Goal: Task Accomplishment & Management: Manage account settings

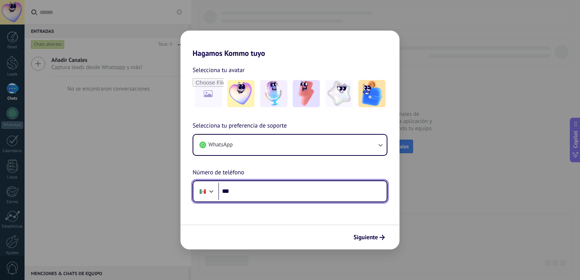
click at [241, 193] on input "***" at bounding box center [302, 191] width 168 height 17
click at [209, 191] on div at bounding box center [211, 190] width 9 height 9
click at [229, 180] on div "Selecciona tu preferencia de soporte WhatsApp Número de teléfono Phone ***" at bounding box center [290, 161] width 219 height 81
click at [227, 190] on input "***" at bounding box center [302, 191] width 168 height 17
click at [247, 197] on input "****" at bounding box center [302, 191] width 168 height 17
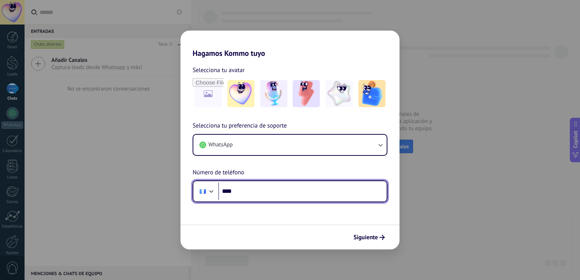
click at [245, 194] on input "****" at bounding box center [302, 191] width 168 height 17
type input "**********"
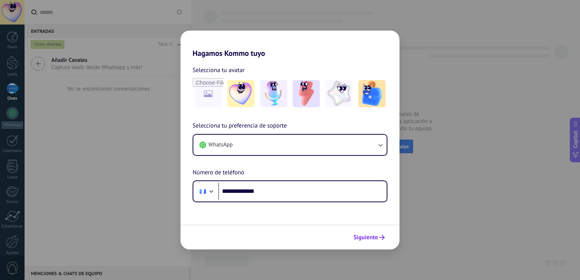
click at [362, 237] on span "Siguiente" at bounding box center [366, 237] width 25 height 5
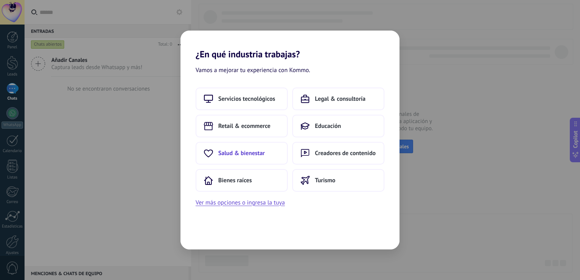
click at [264, 153] on span "Salud & bienestar" at bounding box center [241, 154] width 46 height 8
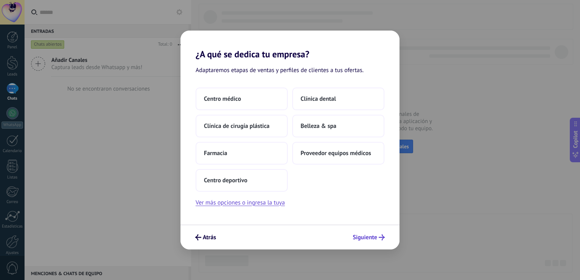
click at [368, 238] on span "Siguiente" at bounding box center [365, 237] width 25 height 5
click at [309, 128] on span "Belleza & spa" at bounding box center [319, 126] width 36 height 8
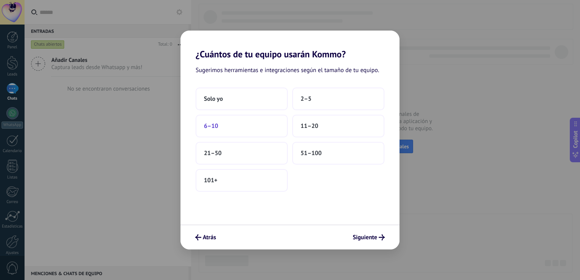
click at [285, 128] on button "6–10" at bounding box center [242, 126] width 92 height 23
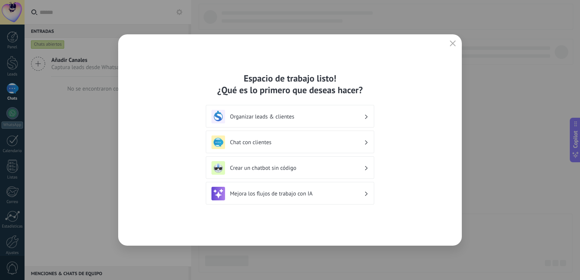
click at [335, 119] on h3 "Organizar leads & clientes" at bounding box center [297, 116] width 134 height 7
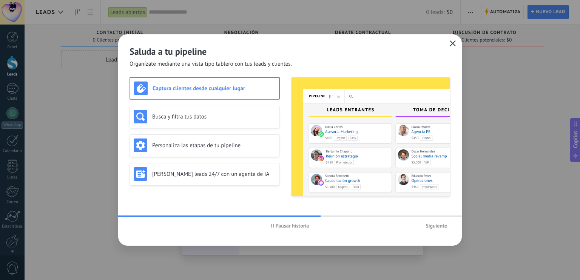
click at [456, 46] on button "button" at bounding box center [453, 44] width 10 height 11
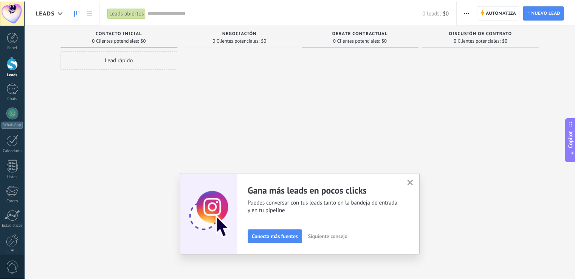
scroll to position [34, 0]
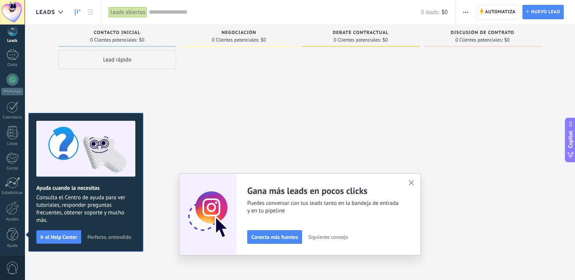
click at [416, 179] on button "button" at bounding box center [410, 183] width 9 height 10
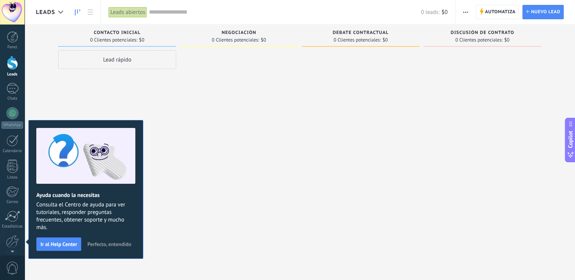
scroll to position [13, 0]
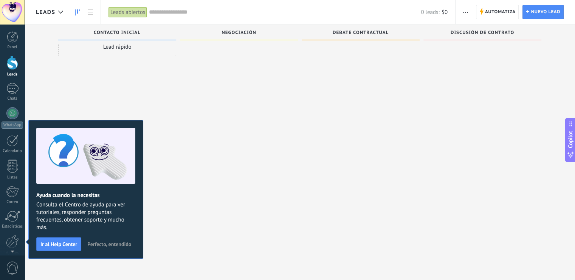
click at [243, 217] on div at bounding box center [239, 128] width 118 height 182
click at [131, 242] on span "Perfecto, entendido" at bounding box center [109, 244] width 44 height 5
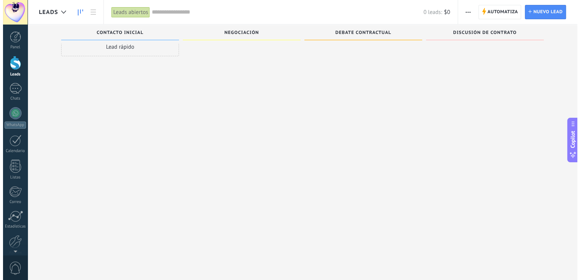
scroll to position [0, 0]
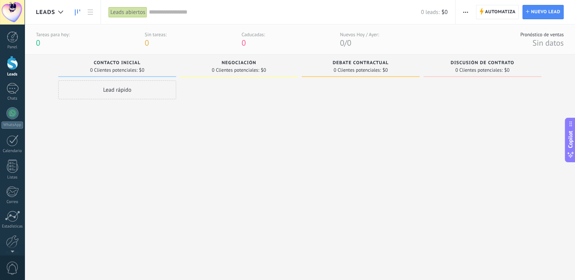
drag, startPoint x: 142, startPoint y: 88, endPoint x: 250, endPoint y: 90, distance: 107.7
click at [250, 90] on div "Leads Entrantes Solicitudes: 0 0 0 0 0 0 0 0 0 Contacto inicial 0 Clientes pote…" at bounding box center [305, 158] width 539 height 207
click at [156, 90] on div "Lead rápido" at bounding box center [117, 89] width 118 height 19
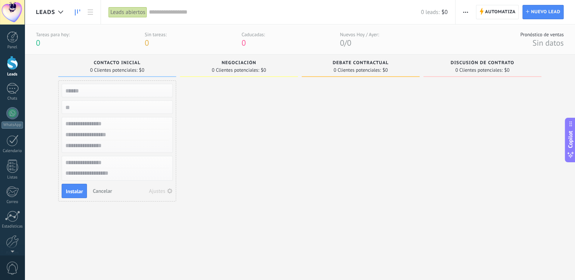
click at [245, 130] on div at bounding box center [239, 171] width 118 height 182
click at [250, 164] on div at bounding box center [239, 171] width 118 height 182
click at [221, 187] on div at bounding box center [239, 171] width 118 height 182
click at [83, 192] on button "Instalar" at bounding box center [74, 191] width 25 height 14
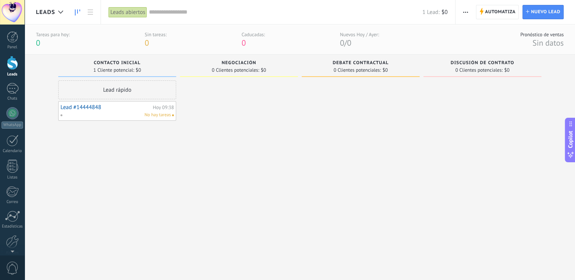
drag, startPoint x: 188, startPoint y: 127, endPoint x: 237, endPoint y: 191, distance: 80.5
click at [237, 191] on div at bounding box center [239, 171] width 118 height 182
click at [325, 215] on div at bounding box center [360, 171] width 118 height 182
click at [261, 179] on div at bounding box center [239, 171] width 118 height 182
click at [8, 118] on link "WhatsApp" at bounding box center [12, 118] width 25 height 22
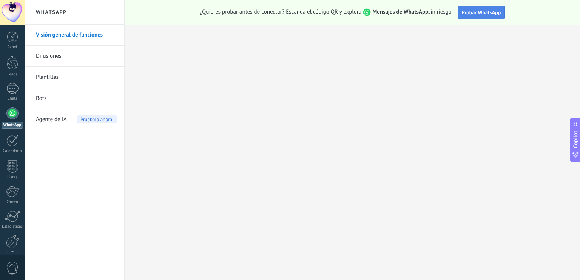
click at [468, 15] on span "Probar WhatsApp" at bounding box center [481, 12] width 39 height 7
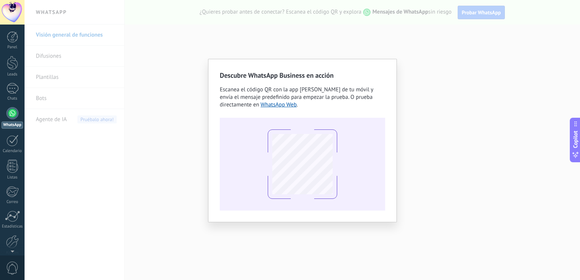
click at [281, 108] on div "Escanea el código QR con la app de cámara de tu móvil y envía el mensaje predef…" at bounding box center [302, 97] width 165 height 23
click at [284, 107] on link "WhatsApp Web" at bounding box center [279, 104] width 36 height 7
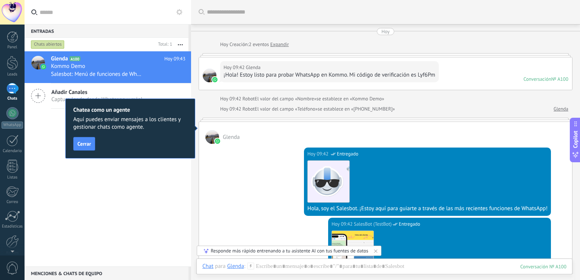
scroll to position [11, 0]
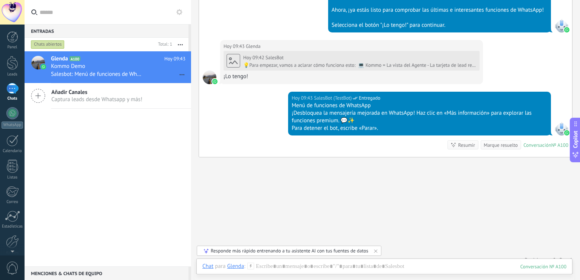
scroll to position [322, 0]
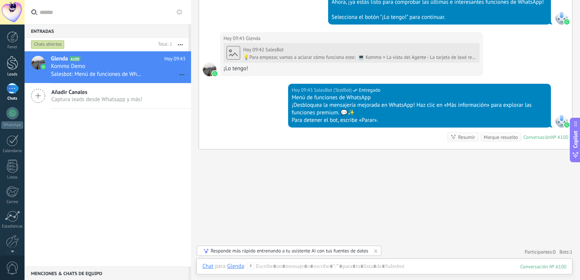
click at [16, 65] on div at bounding box center [12, 63] width 11 height 14
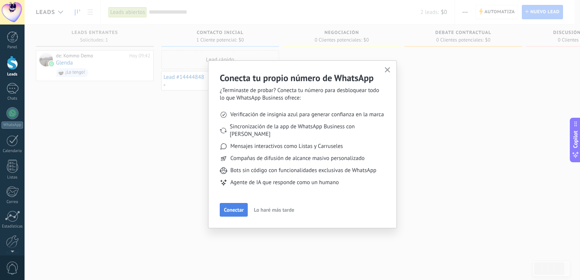
click at [236, 207] on span "Conectar" at bounding box center [234, 209] width 20 height 5
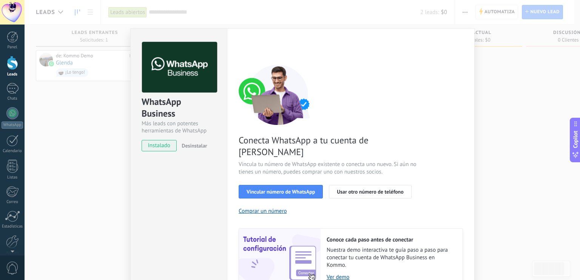
scroll to position [30, 0]
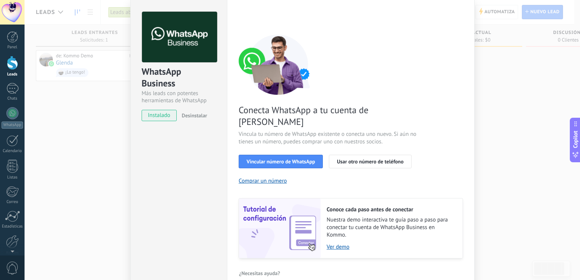
click at [167, 116] on span "instalado" at bounding box center [159, 115] width 34 height 11
click at [293, 155] on button "Vincular número de WhatsApp" at bounding box center [281, 162] width 84 height 14
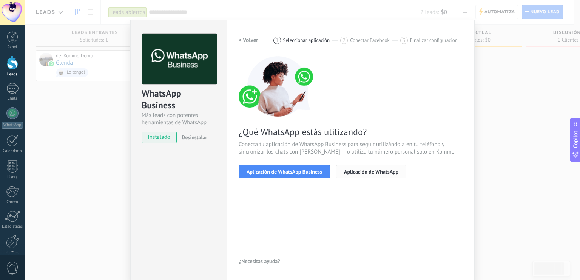
click at [360, 173] on span "Aplicación de WhatsApp" at bounding box center [371, 171] width 54 height 5
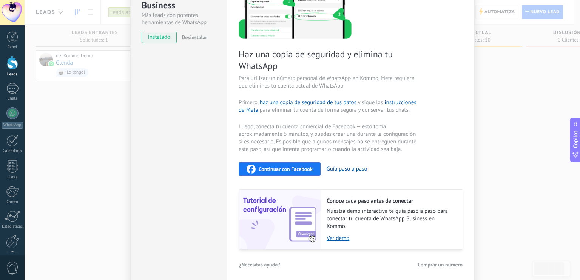
scroll to position [111, 0]
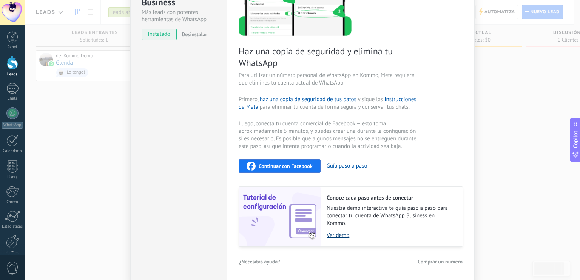
click at [340, 234] on link "Ver demo" at bounding box center [391, 235] width 128 height 7
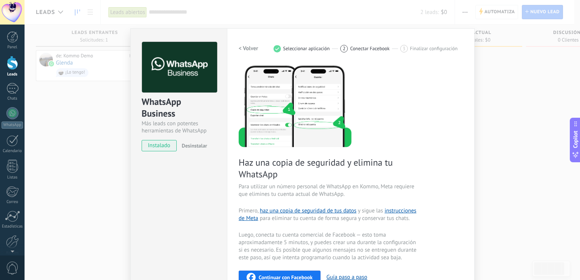
click at [207, 197] on div "WhatsApp Business Más leads con potentes herramientas de WhatsApp instalado Des…" at bounding box center [178, 210] width 97 height 364
click at [14, 43] on link "Panel" at bounding box center [12, 40] width 25 height 19
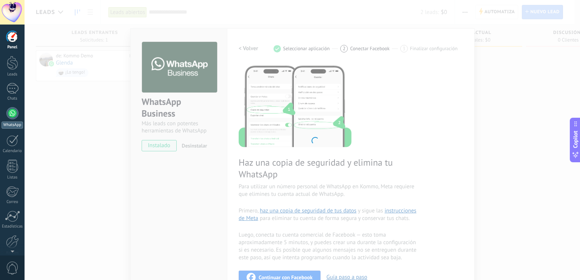
click at [12, 120] on link "WhatsApp" at bounding box center [12, 118] width 25 height 22
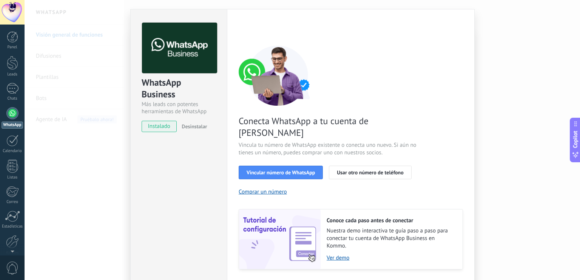
scroll to position [21, 0]
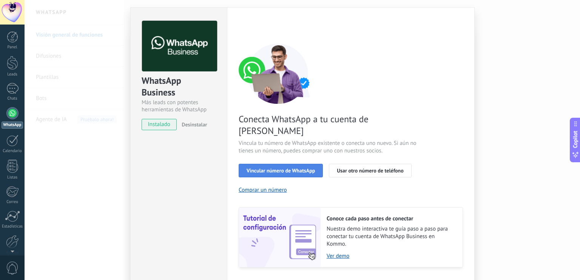
click at [300, 168] on span "Vincular número de WhatsApp" at bounding box center [281, 170] width 68 height 5
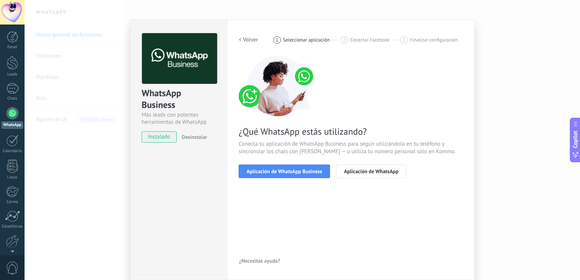
scroll to position [8, 0]
click at [374, 177] on button "Aplicación de WhatsApp" at bounding box center [371, 172] width 70 height 14
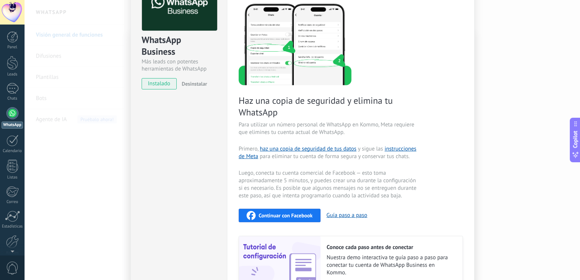
scroll to position [111, 0]
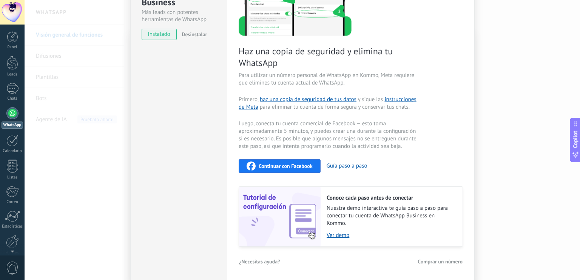
click at [423, 260] on span "Comprar un número" at bounding box center [440, 261] width 45 height 5
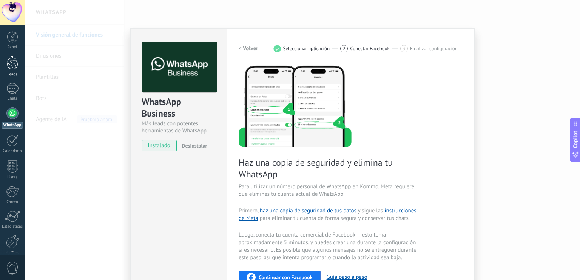
click at [10, 64] on div at bounding box center [12, 63] width 11 height 14
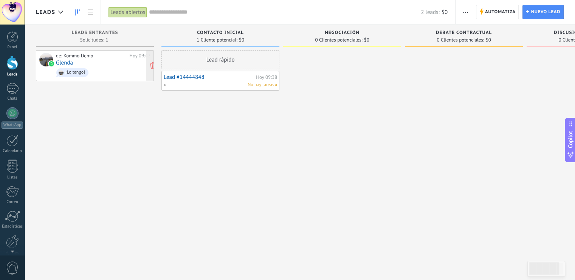
click at [105, 59] on div "de: Kommo Demo Hoy 09:42 Glenda ¡Lo tengo!" at bounding box center [103, 66] width 94 height 26
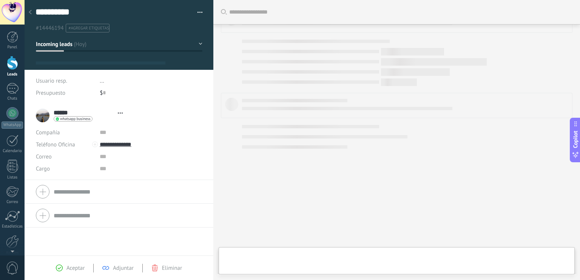
type textarea "**********"
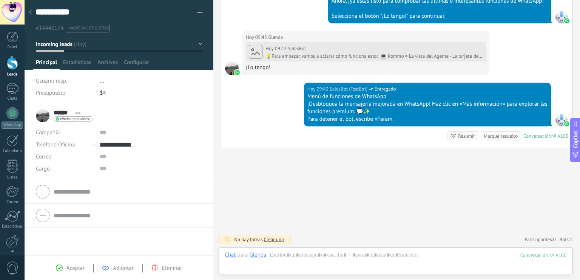
scroll to position [330, 0]
click at [283, 261] on div at bounding box center [396, 263] width 342 height 23
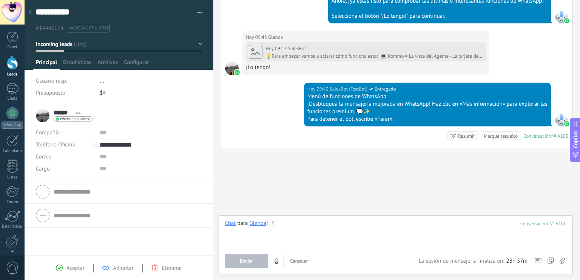
click at [316, 235] on div at bounding box center [396, 234] width 342 height 29
click at [255, 262] on button "Enviar" at bounding box center [246, 261] width 43 height 14
click at [442, 268] on div "Enviar Cancelar Rastrear clics en links ? Reducir links largos y rastrear clics…" at bounding box center [396, 261] width 342 height 14
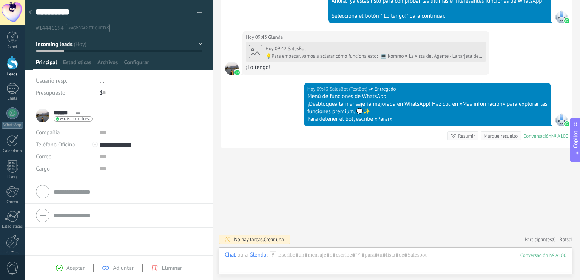
scroll to position [366, 0]
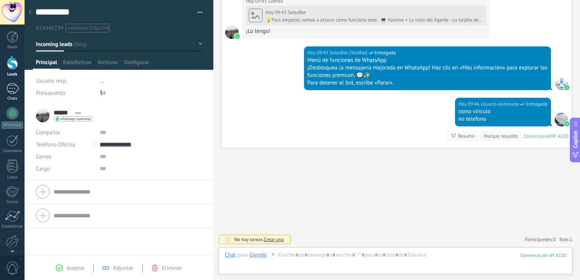
click at [14, 97] on div "Chats" at bounding box center [13, 98] width 22 height 5
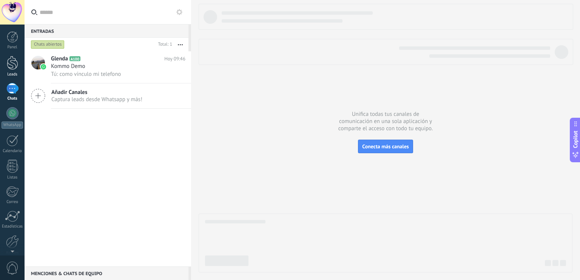
click at [15, 62] on div at bounding box center [12, 63] width 11 height 14
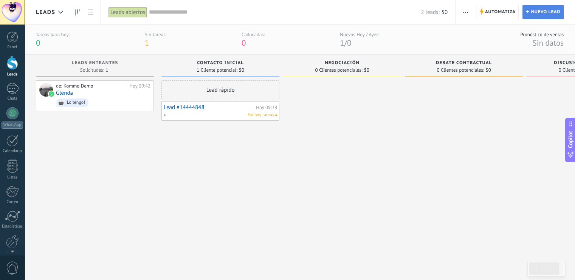
click at [530, 15] on link "Lead Nuevo lead" at bounding box center [542, 12] width 41 height 14
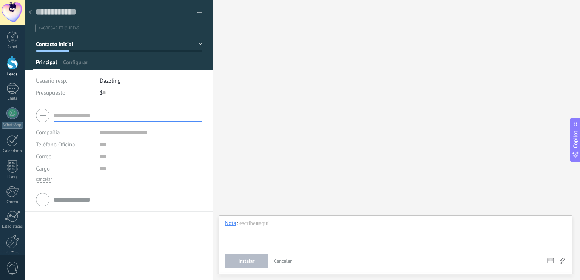
click at [284, 125] on div "Buscar Carga más Participantes: 0 Agregar usuario Bots: 0" at bounding box center [396, 140] width 367 height 280
click at [96, 117] on input "text" at bounding box center [128, 116] width 148 height 12
paste input "**********"
type input "**********"
click at [119, 133] on input "text" at bounding box center [151, 133] width 102 height 12
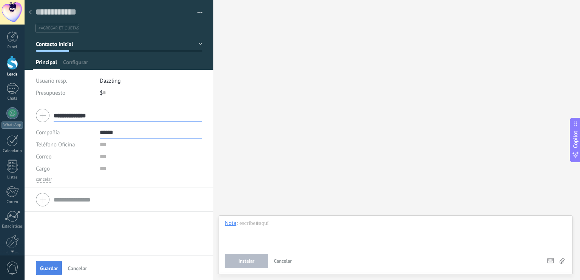
type input "******"
click at [56, 269] on span "Guardar" at bounding box center [49, 268] width 18 height 5
type textarea "***"
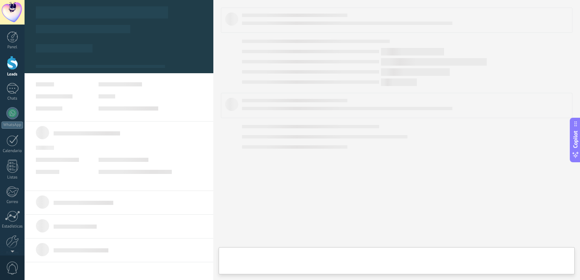
type textarea "***"
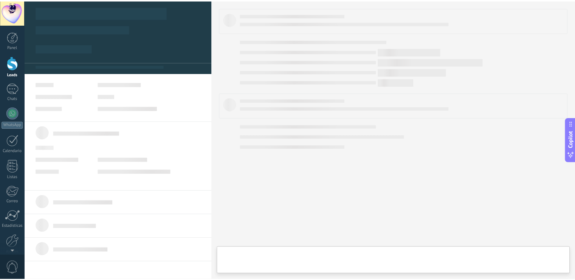
scroll to position [8, 0]
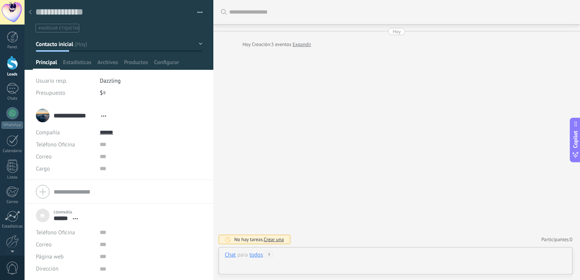
click at [286, 253] on div at bounding box center [396, 263] width 342 height 23
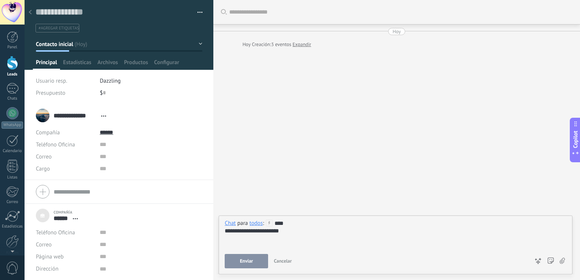
click at [239, 269] on div "**********" at bounding box center [396, 245] width 354 height 59
click at [284, 254] on button "Cancelar" at bounding box center [283, 261] width 24 height 14
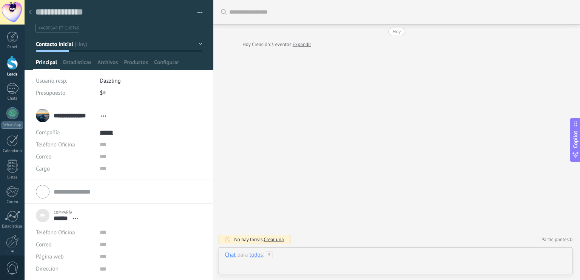
click at [423, 262] on div at bounding box center [396, 263] width 342 height 23
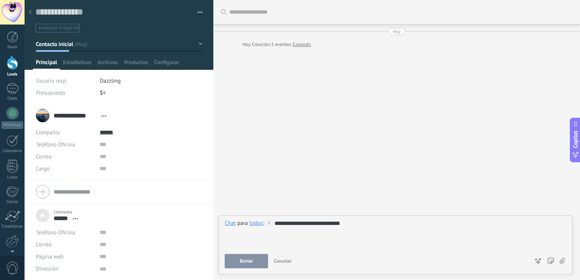
click at [260, 262] on button "Enviar" at bounding box center [246, 261] width 43 height 14
click at [260, 262] on div "Enviar Cancelar Rastrear clics en links ? Reducir links largos y rastrear clics…" at bounding box center [377, 261] width 304 height 14
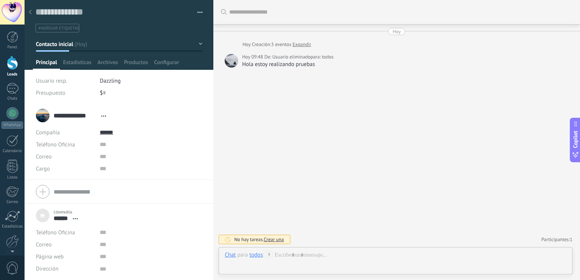
click at [14, 58] on div at bounding box center [12, 63] width 11 height 14
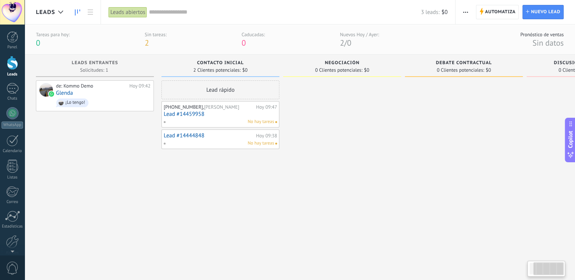
scroll to position [0, 81]
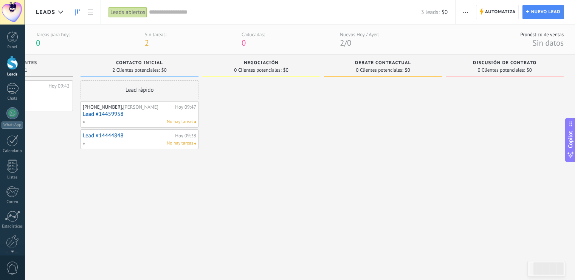
click at [545, 43] on span "Sin datos" at bounding box center [547, 43] width 31 height 10
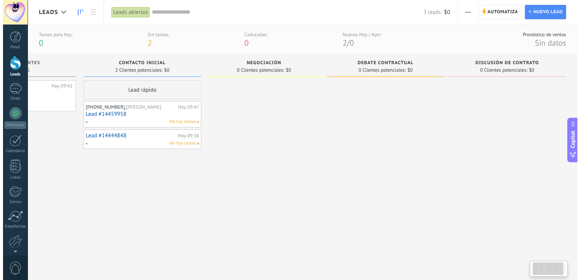
scroll to position [0, 0]
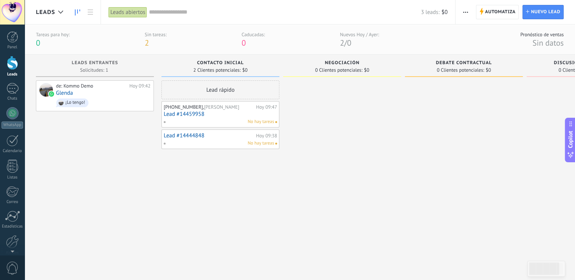
click at [168, 17] on div "3 leads: $0" at bounding box center [298, 12] width 298 height 24
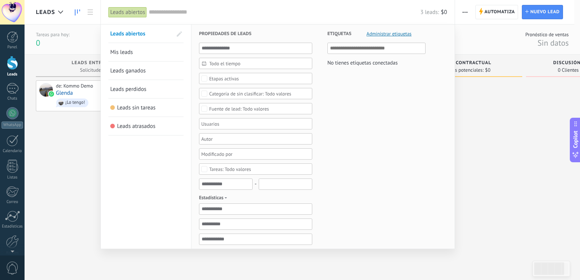
click at [85, 142] on div at bounding box center [290, 140] width 580 height 280
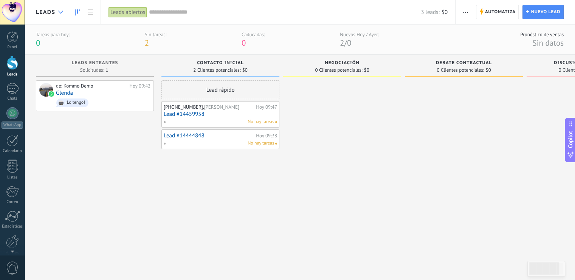
click at [58, 11] on icon at bounding box center [60, 12] width 5 height 3
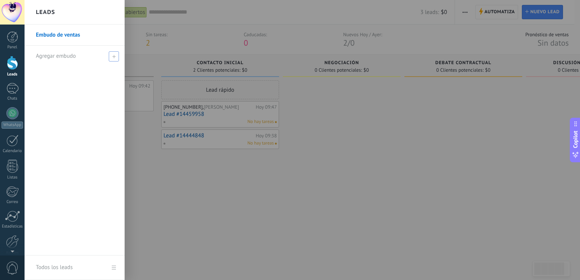
click at [112, 56] on icon at bounding box center [113, 56] width 3 height 3
type input "**********"
click at [213, 149] on div at bounding box center [315, 140] width 580 height 280
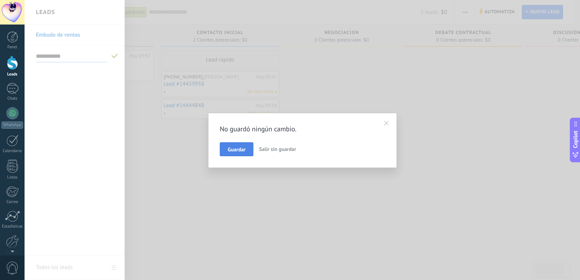
click at [243, 150] on span "Guardar" at bounding box center [237, 149] width 18 height 5
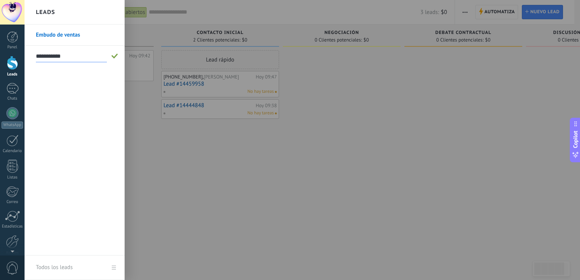
click at [192, 199] on div at bounding box center [315, 140] width 580 height 280
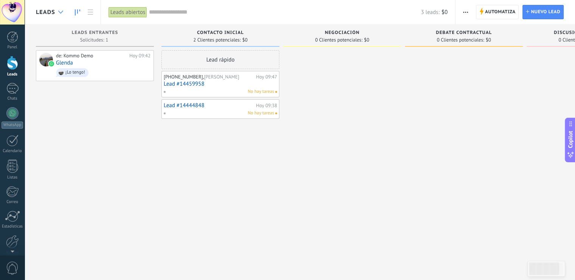
click at [62, 15] on div at bounding box center [60, 12] width 12 height 15
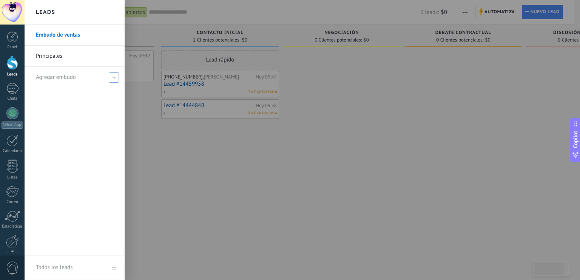
click at [114, 80] on span at bounding box center [114, 78] width 10 height 10
type input "***"
click at [205, 184] on div at bounding box center [315, 140] width 580 height 280
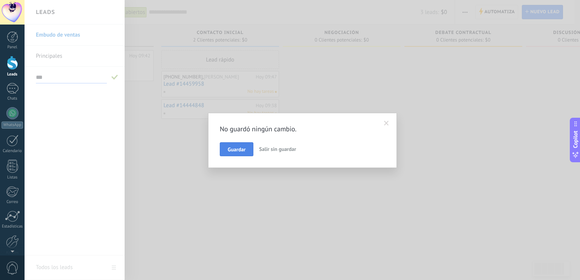
click at [229, 154] on button "Guardar" at bounding box center [237, 149] width 34 height 14
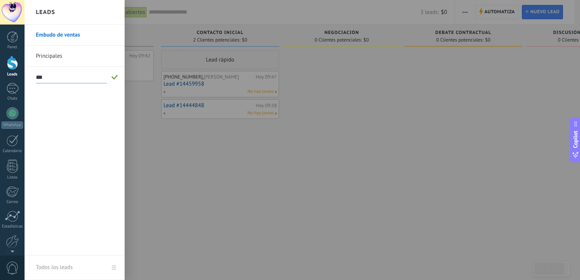
click at [199, 176] on div at bounding box center [315, 140] width 580 height 280
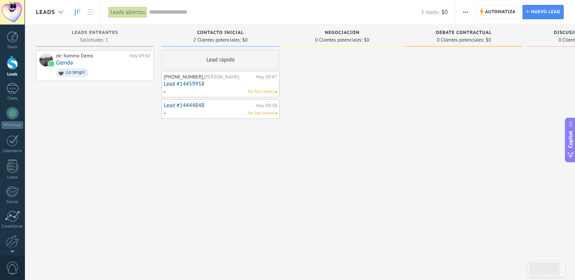
click at [57, 14] on div at bounding box center [60, 12] width 12 height 15
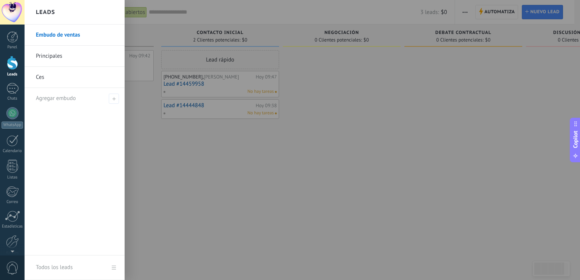
click at [49, 78] on link "Ces" at bounding box center [76, 77] width 81 height 21
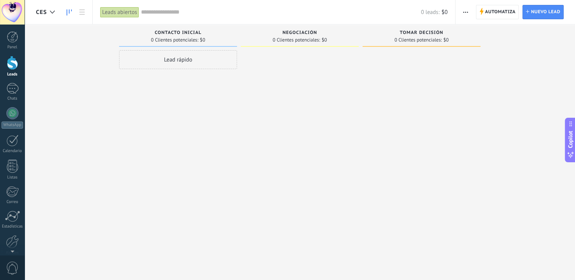
click at [197, 34] on span "Contacto inicial" at bounding box center [177, 32] width 47 height 5
click at [207, 35] on div "Contacto inicial" at bounding box center [178, 33] width 110 height 6
click at [184, 41] on span "0 Clientes potenciales:" at bounding box center [174, 40] width 47 height 5
drag, startPoint x: 195, startPoint y: 32, endPoint x: 158, endPoint y: 115, distance: 91.3
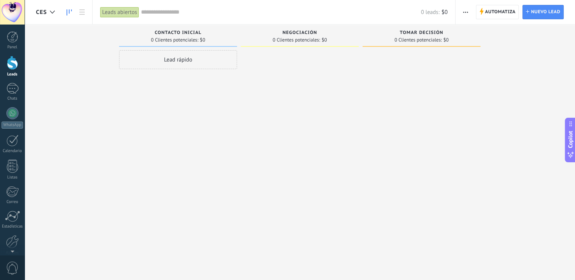
click at [158, 115] on div "Lead rápido" at bounding box center [178, 141] width 118 height 182
click at [200, 32] on span "Contacto inicial" at bounding box center [177, 32] width 47 height 5
drag, startPoint x: 193, startPoint y: 32, endPoint x: 165, endPoint y: 46, distance: 31.6
click at [165, 46] on div "Contacto inicial 0 Clientes potenciales: $0" at bounding box center [178, 36] width 118 height 22
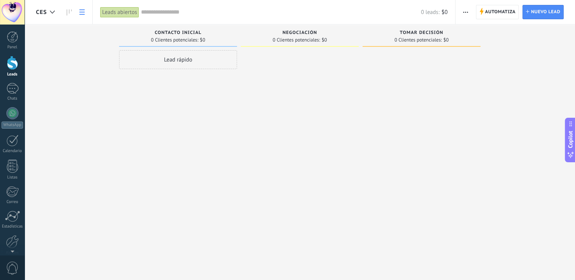
click at [80, 12] on use at bounding box center [81, 11] width 5 height 5
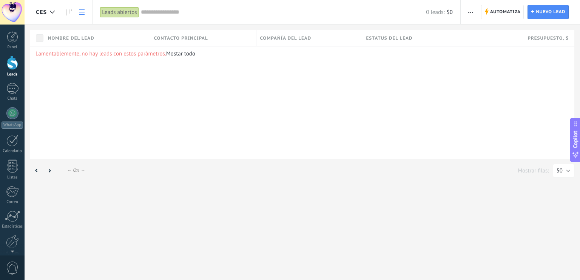
click at [202, 36] on span "Contacto principal" at bounding box center [181, 38] width 54 height 7
click at [300, 35] on span "Compañía del lead" at bounding box center [285, 38] width 51 height 7
click at [391, 40] on span "Estatus del lead" at bounding box center [389, 38] width 46 height 7
click at [85, 45] on div "Nombre del lead" at bounding box center [97, 38] width 106 height 16
click at [151, 201] on div "Ces Automatiza Nueva difusión Editar embudo Imprimir Importar Exportar Buscar d…" at bounding box center [303, 140] width 556 height 280
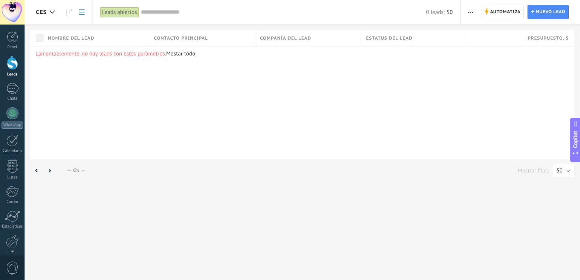
click at [57, 39] on span "Nombre del lead" at bounding box center [71, 38] width 46 height 7
click at [66, 12] on div at bounding box center [290, 12] width 580 height 25
click at [83, 14] on icon at bounding box center [81, 11] width 5 height 5
click at [171, 21] on div "0 leads: $0" at bounding box center [297, 12] width 312 height 24
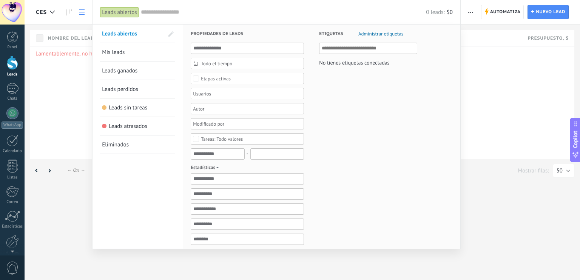
click at [100, 252] on div at bounding box center [290, 140] width 580 height 280
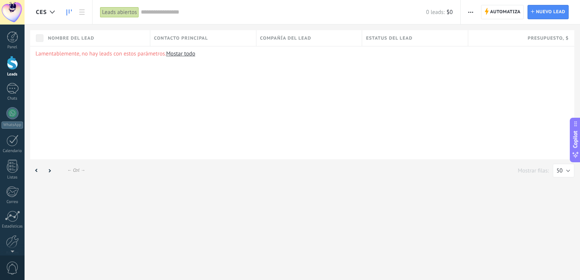
click at [70, 13] on use at bounding box center [68, 12] width 5 height 6
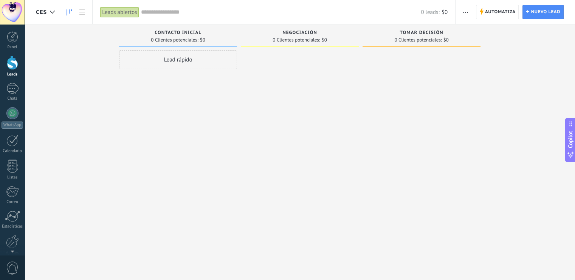
click at [70, 13] on use at bounding box center [68, 12] width 5 height 6
click at [66, 13] on link at bounding box center [69, 12] width 13 height 15
click at [498, 36] on div "Leads Entrantes Solicitudes: 0 0 0 0 0 0 0 0 0 Contacto inicial 0 Clientes pote…" at bounding box center [305, 128] width 539 height 207
click at [474, 40] on div "0 Clientes potenciales: $0" at bounding box center [421, 40] width 110 height 6
drag, startPoint x: 473, startPoint y: 31, endPoint x: 465, endPoint y: 12, distance: 21.1
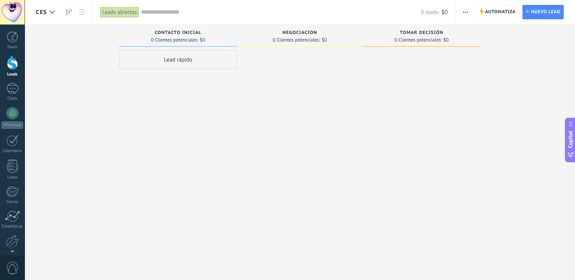
click at [465, 12] on div "Ces Leads abiertos Aplicar 0 leads: $0 Leads abiertos Mis leads Leads ganados L…" at bounding box center [300, 146] width 550 height 293
click at [465, 12] on icon "button" at bounding box center [465, 12] width 5 height 1
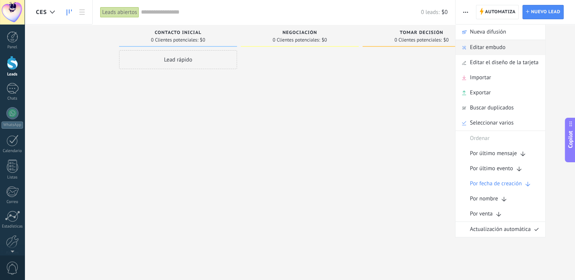
click at [466, 50] on div "Editar embudo" at bounding box center [500, 47] width 90 height 15
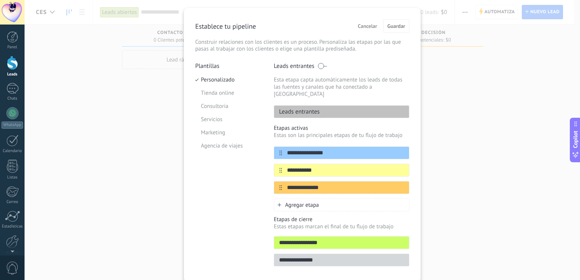
scroll to position [36, 0]
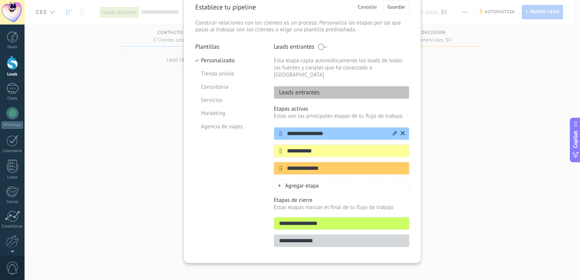
click at [327, 130] on input "**********" at bounding box center [337, 134] width 110 height 8
type input "*"
type input "**********"
click at [315, 147] on input "**********" at bounding box center [337, 151] width 110 height 8
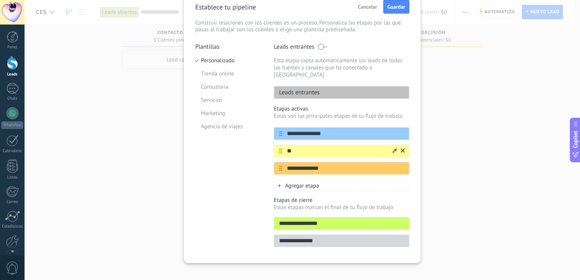
type input "*"
type input "******"
click at [325, 165] on input "**********" at bounding box center [337, 169] width 110 height 8
type input "*"
type input "**********"
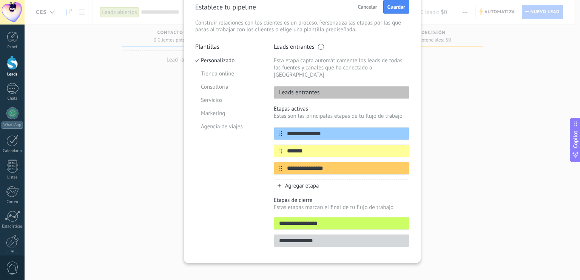
click at [349, 179] on div "Agregar etapa" at bounding box center [342, 185] width 136 height 13
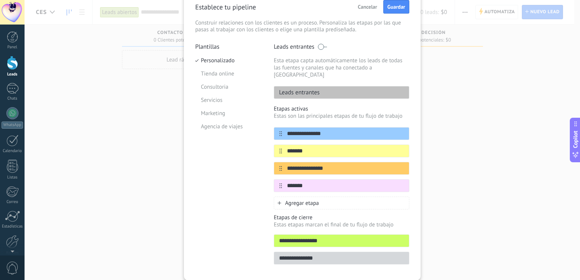
type input "*******"
click at [496, 202] on div "**********" at bounding box center [303, 140] width 556 height 280
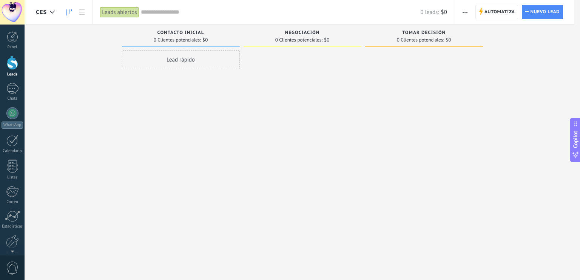
scroll to position [0, 0]
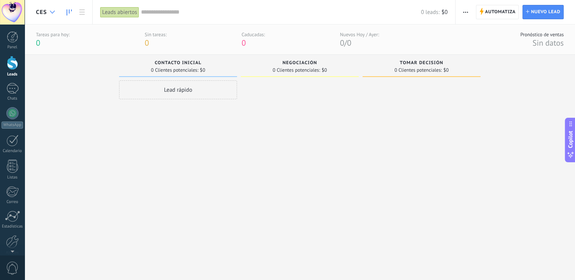
click at [50, 11] on icon at bounding box center [52, 12] width 5 height 3
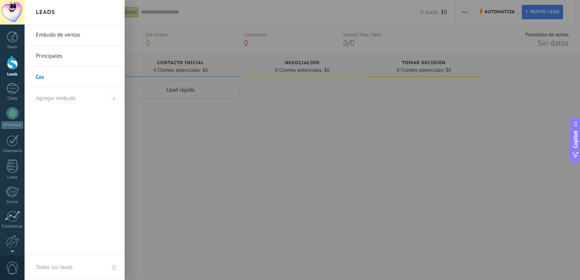
click at [59, 56] on link "Principales" at bounding box center [76, 56] width 81 height 21
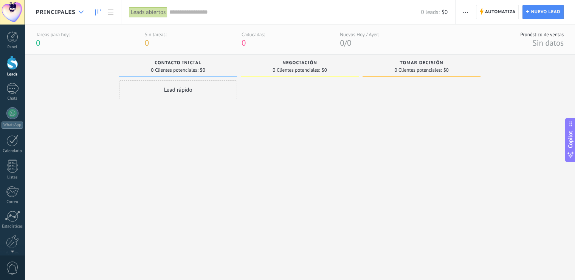
click at [82, 14] on div at bounding box center [81, 12] width 12 height 15
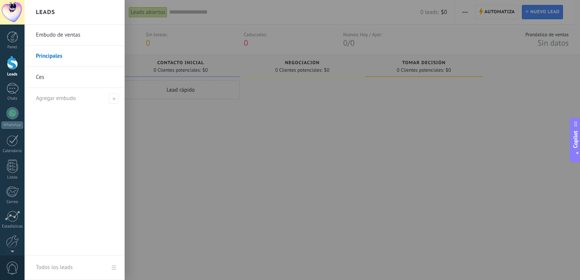
click at [70, 36] on link "Embudo de ventas" at bounding box center [76, 35] width 81 height 21
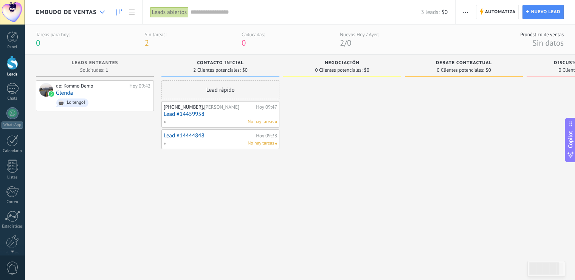
click at [105, 11] on div at bounding box center [102, 12] width 12 height 15
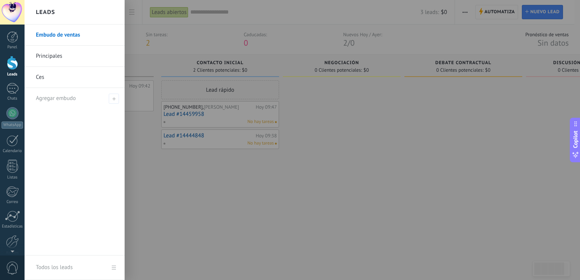
click at [107, 54] on link "Principales" at bounding box center [76, 56] width 81 height 21
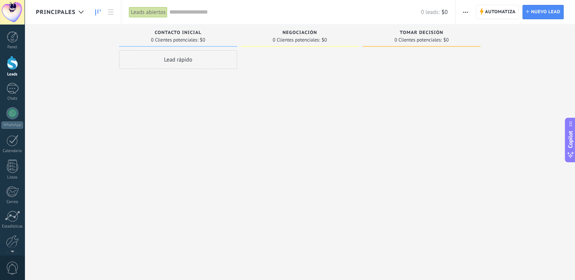
click at [468, 14] on button "button" at bounding box center [465, 12] width 11 height 14
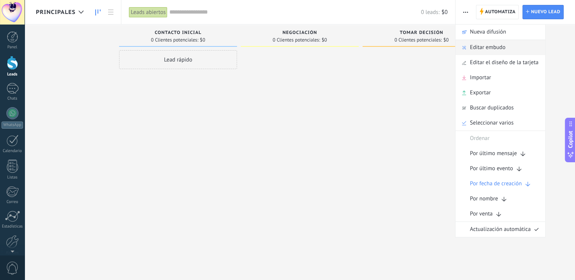
click at [473, 46] on span "Editar embudo" at bounding box center [488, 47] width 36 height 15
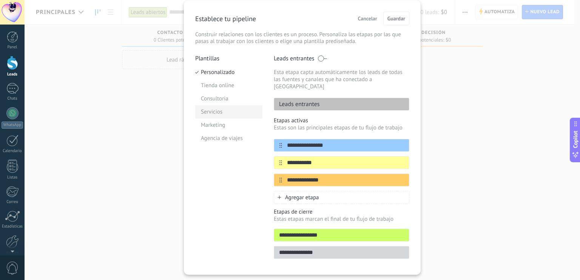
scroll to position [31, 0]
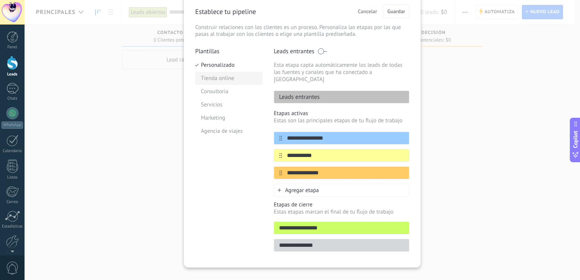
click at [234, 79] on li "Tienda online" at bounding box center [228, 78] width 67 height 13
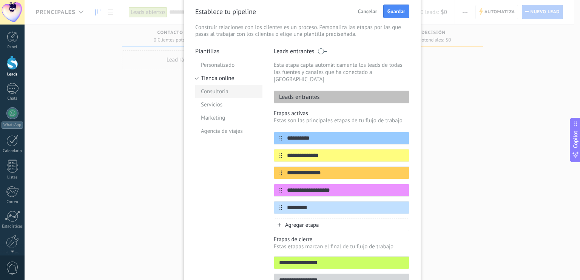
click at [230, 91] on li "Consultoria" at bounding box center [228, 91] width 67 height 13
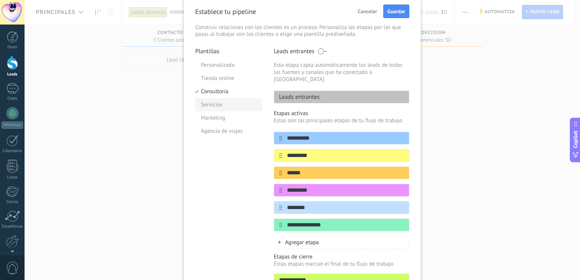
click at [227, 103] on li "Servicios" at bounding box center [228, 104] width 67 height 13
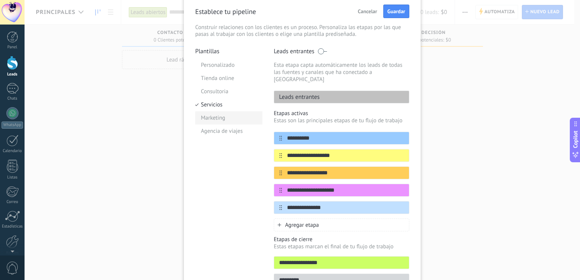
click at [228, 116] on li "Marketing" at bounding box center [228, 117] width 67 height 13
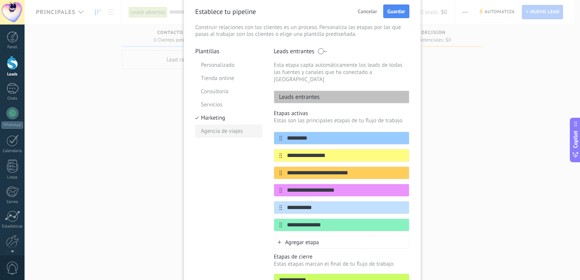
click at [231, 127] on li "Agencia de viajes" at bounding box center [228, 131] width 67 height 13
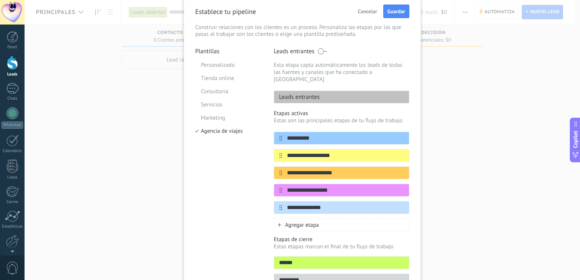
click at [215, 56] on div "Plantillas Personalizado Tienda online Consultoria Servicios Marketing Agencia …" at bounding box center [228, 170] width 67 height 244
click at [215, 65] on li "Personalizado" at bounding box center [228, 65] width 67 height 13
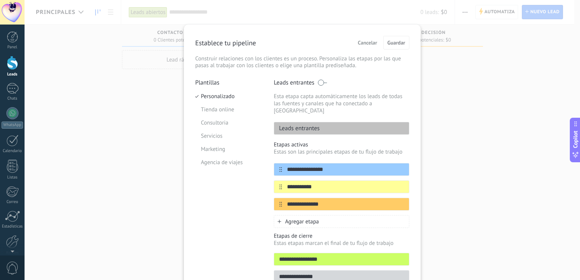
scroll to position [0, 0]
click at [366, 43] on span "Cancelar" at bounding box center [367, 42] width 19 height 5
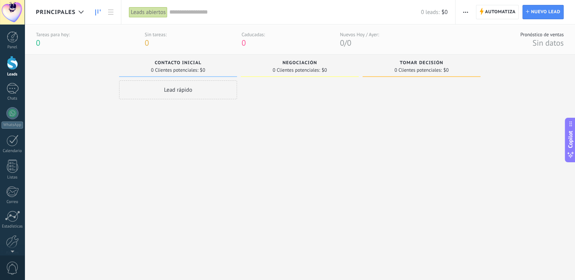
click at [186, 14] on input "text" at bounding box center [294, 12] width 251 height 8
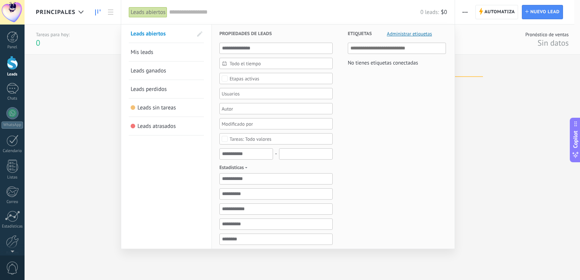
click at [163, 13] on div "Leads abiertos" at bounding box center [148, 12] width 39 height 11
click at [82, 15] on div at bounding box center [290, 140] width 580 height 280
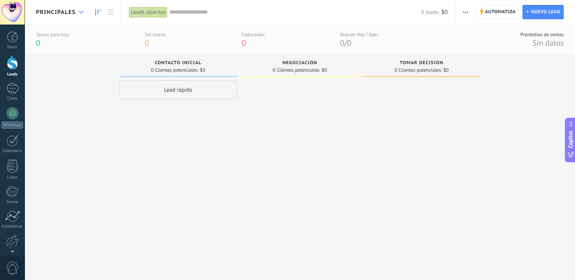
click at [79, 11] on use at bounding box center [81, 12] width 5 height 3
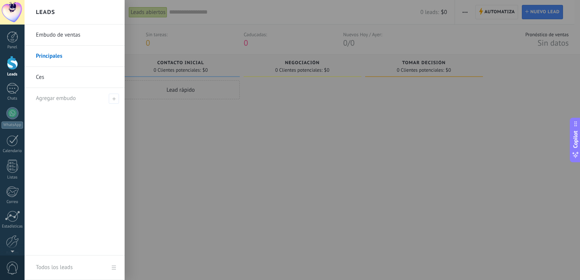
click at [51, 76] on link "Ces" at bounding box center [76, 77] width 81 height 21
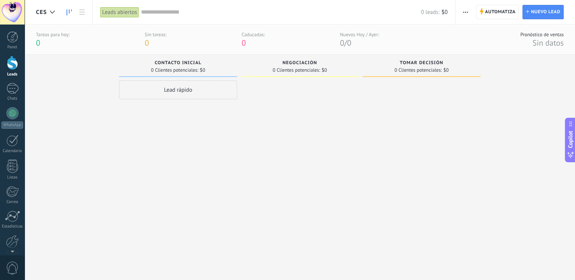
click at [463, 13] on span "button" at bounding box center [465, 12] width 5 height 14
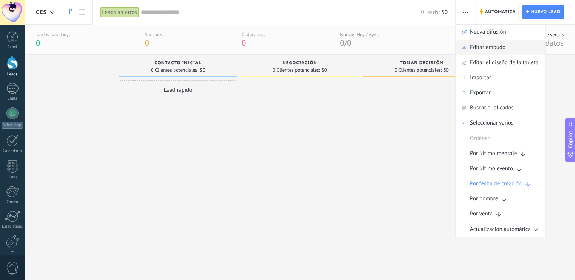
click at [471, 47] on span "Editar embudo" at bounding box center [488, 47] width 36 height 15
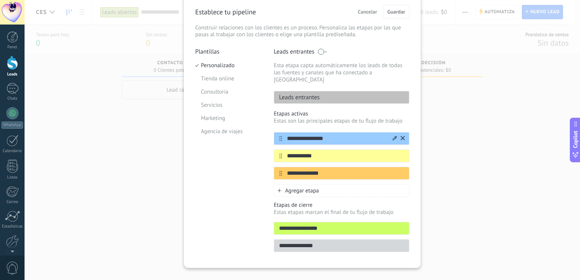
scroll to position [36, 0]
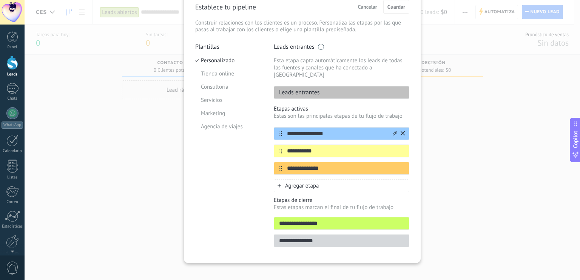
click at [394, 131] on icon at bounding box center [395, 133] width 4 height 5
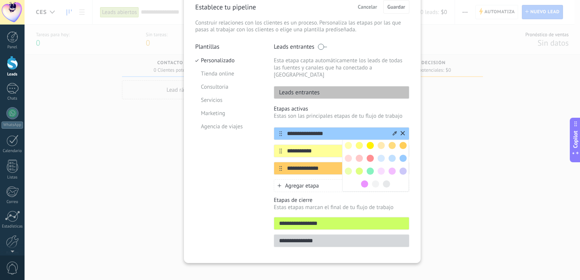
click at [389, 130] on input "**********" at bounding box center [337, 134] width 110 height 8
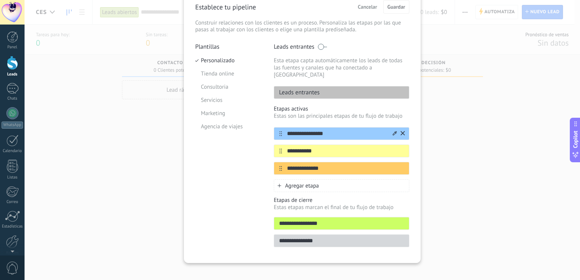
drag, startPoint x: 328, startPoint y: 127, endPoint x: 283, endPoint y: 131, distance: 45.1
click at [283, 131] on div "**********" at bounding box center [342, 133] width 136 height 13
type input "*"
type input "**********"
click at [317, 147] on input "**********" at bounding box center [337, 151] width 110 height 8
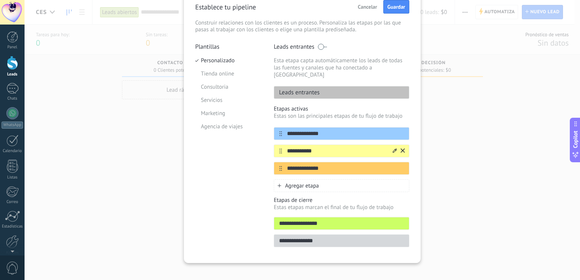
click at [317, 147] on input "**********" at bounding box center [337, 151] width 110 height 8
type input "********"
click at [324, 165] on input "**********" at bounding box center [337, 169] width 110 height 8
type input "*"
type input "*********"
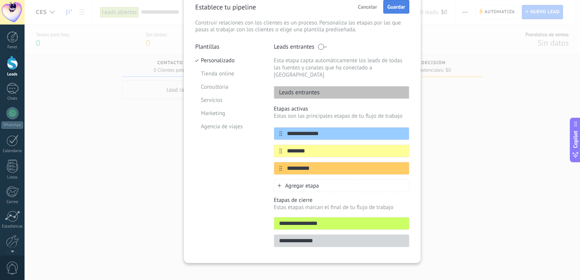
click at [392, 3] on button "Guardar" at bounding box center [396, 7] width 26 height 14
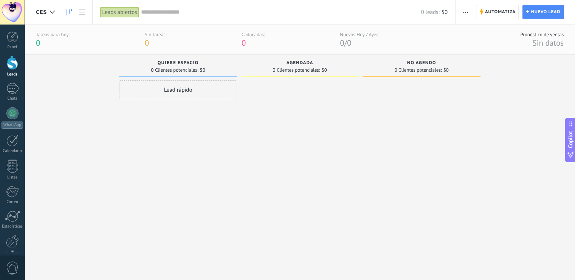
click at [465, 15] on span "button" at bounding box center [465, 12] width 5 height 14
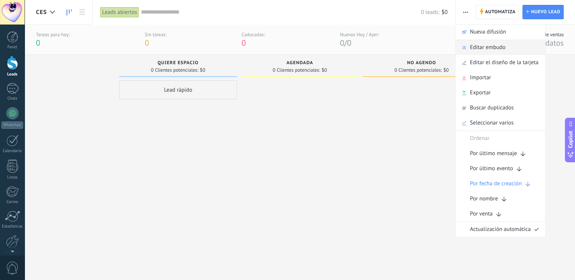
click at [469, 47] on div "Editar embudo" at bounding box center [500, 47] width 90 height 15
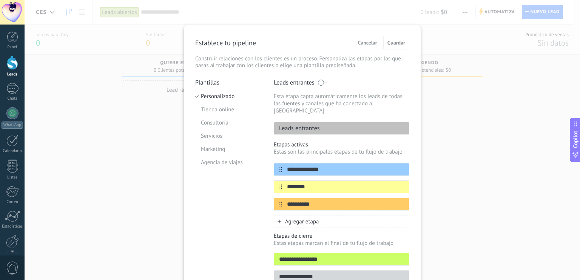
scroll to position [36, 0]
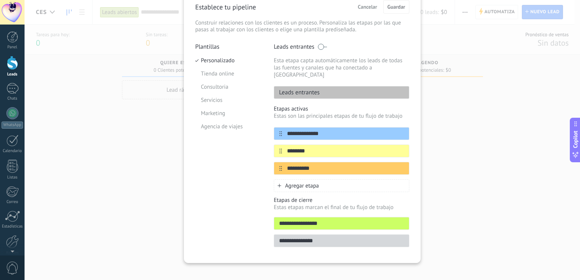
click at [382, 179] on div "Agregar etapa" at bounding box center [342, 185] width 136 height 13
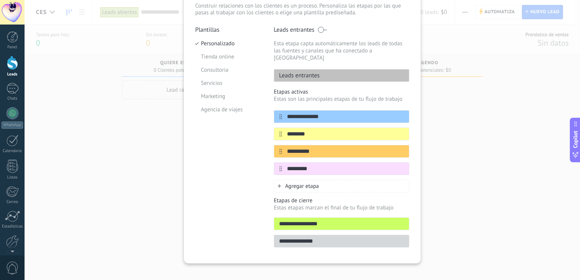
scroll to position [0, 0]
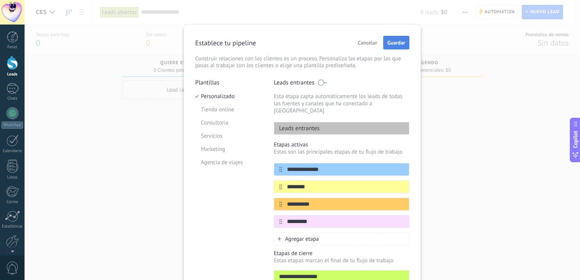
type input "*********"
click at [391, 42] on span "Guardar" at bounding box center [397, 42] width 18 height 5
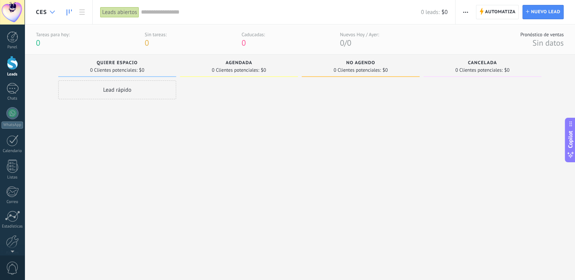
click at [50, 11] on use at bounding box center [52, 12] width 5 height 3
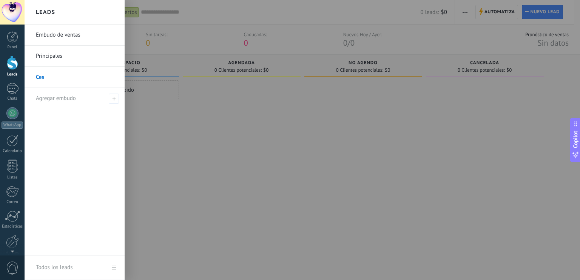
click at [213, 132] on div at bounding box center [315, 140] width 580 height 280
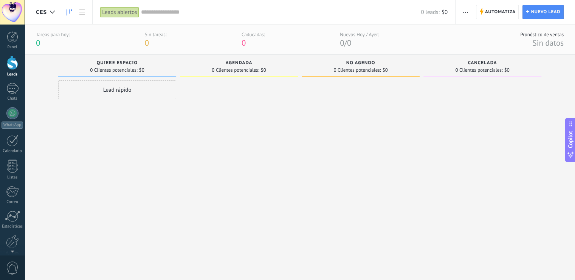
click at [467, 12] on icon "button" at bounding box center [465, 12] width 5 height 1
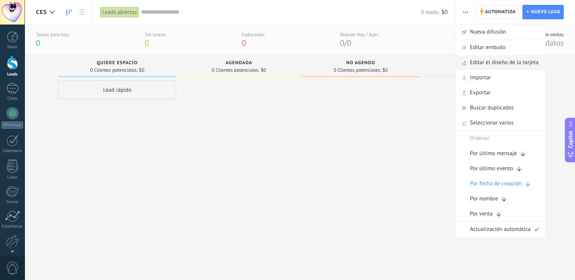
click at [476, 67] on span "Editar el diseño de la tarjeta" at bounding box center [504, 62] width 68 height 15
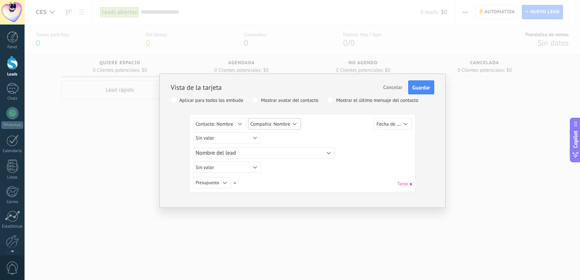
click at [294, 124] on button "Compañía: Nombre" at bounding box center [274, 123] width 53 height 11
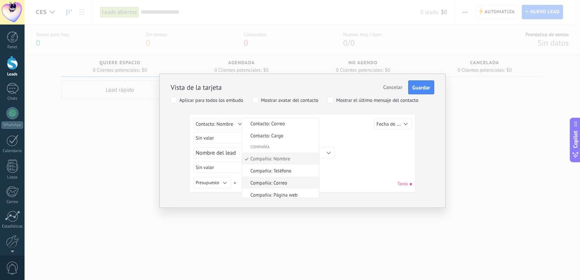
click at [280, 182] on span "Compañía: Correo" at bounding box center [279, 183] width 75 height 6
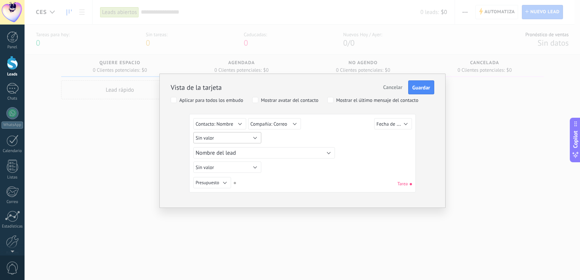
click at [257, 137] on button "Sin valor" at bounding box center [227, 137] width 68 height 11
click at [340, 228] on div "Vista de la tarjeta Cancelar Guardar Aplicar para todos los embudo Mostrar avat…" at bounding box center [303, 140] width 556 height 280
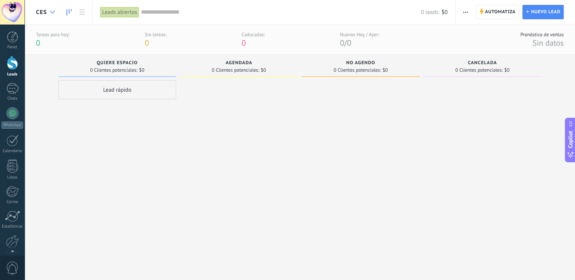
click at [52, 12] on icon at bounding box center [52, 12] width 5 height 3
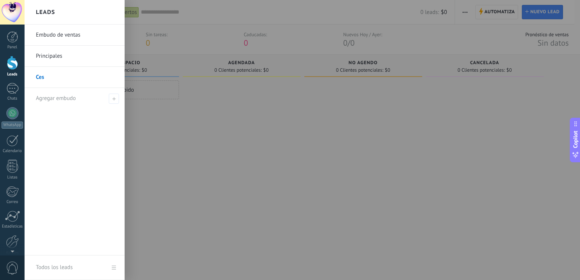
click at [64, 58] on link "Principales" at bounding box center [76, 56] width 81 height 21
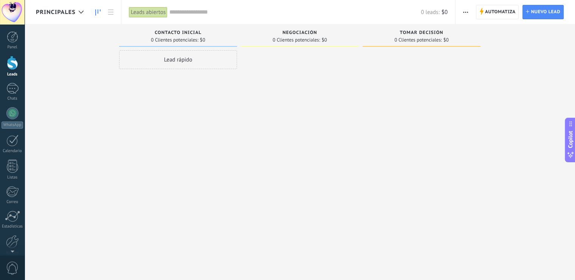
click at [464, 9] on span "button" at bounding box center [465, 12] width 5 height 14
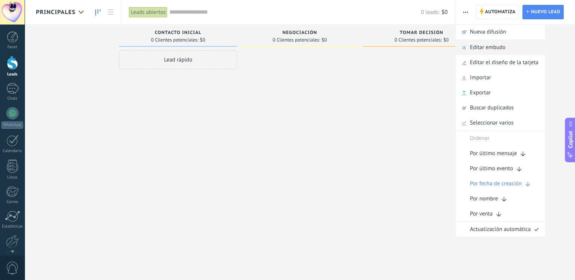
click at [470, 49] on span "Editar embudo" at bounding box center [488, 47] width 36 height 15
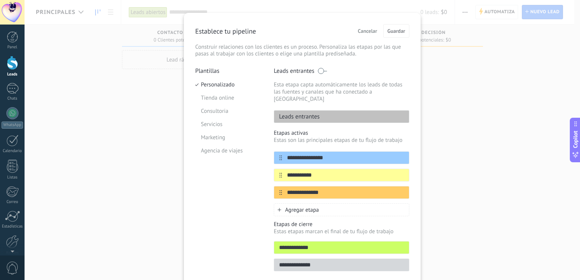
scroll to position [36, 0]
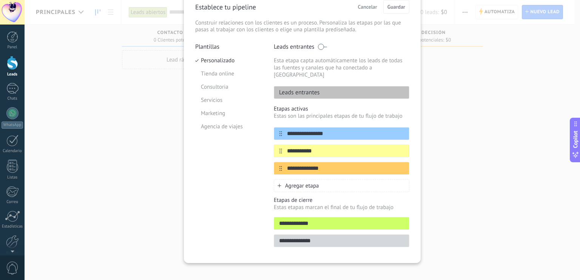
click at [293, 48] on p "Leads entrantes" at bounding box center [294, 47] width 41 height 8
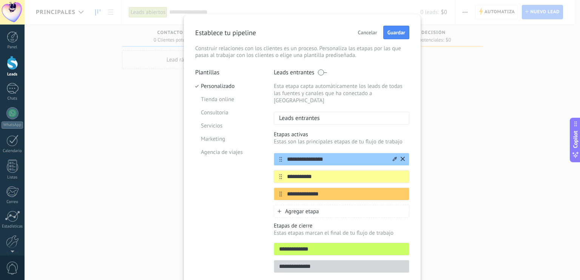
scroll to position [0, 0]
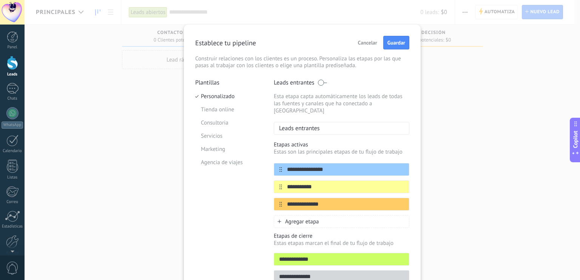
click at [364, 45] on span "Cancelar" at bounding box center [367, 42] width 19 height 5
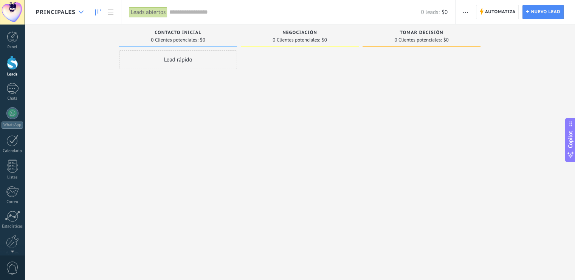
click at [85, 15] on div at bounding box center [81, 12] width 12 height 15
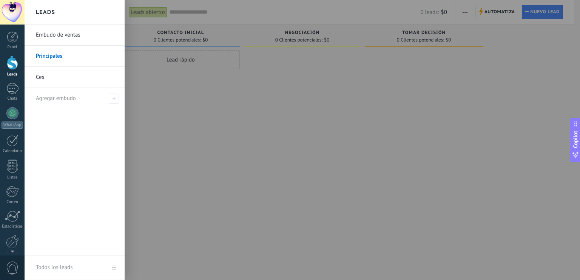
drag, startPoint x: 69, startPoint y: 56, endPoint x: 191, endPoint y: 193, distance: 182.7
click at [191, 193] on div at bounding box center [315, 140] width 580 height 280
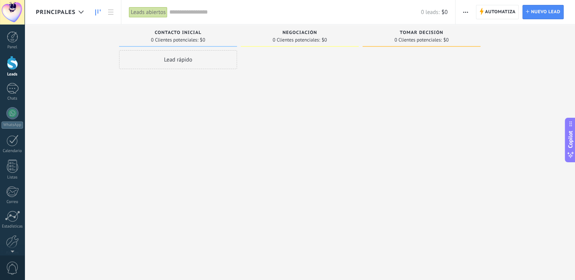
click at [467, 13] on span "button" at bounding box center [465, 12] width 5 height 14
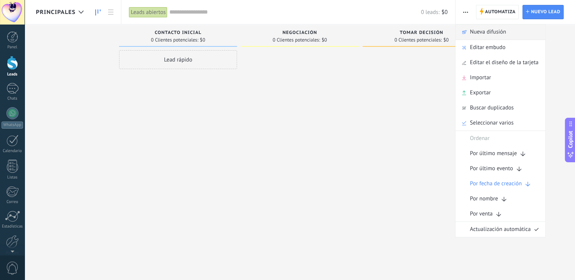
click at [476, 37] on span "Nueva difusión" at bounding box center [488, 32] width 36 height 15
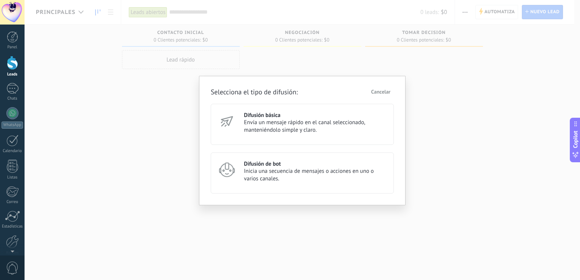
click at [470, 142] on div "Selecciona el tipo de difusión: Cancelar Difusión básica Envía un mensaje rápid…" at bounding box center [303, 140] width 556 height 280
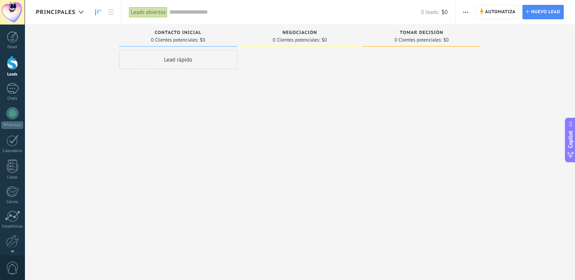
click at [468, 13] on span "button" at bounding box center [465, 12] width 5 height 14
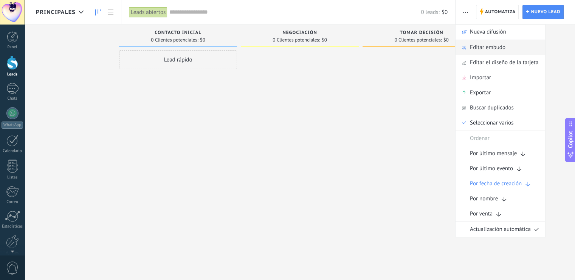
click at [467, 48] on div "Editar embudo" at bounding box center [500, 47] width 90 height 15
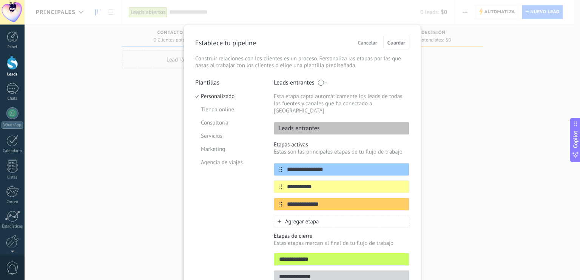
click at [366, 43] on span "Cancelar" at bounding box center [367, 42] width 19 height 5
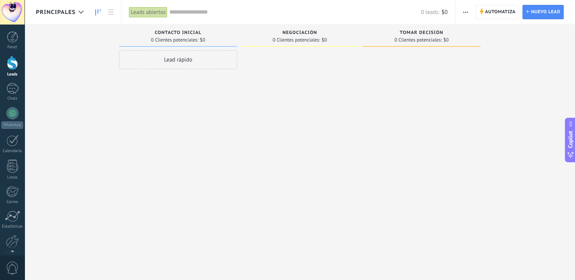
click at [74, 12] on span "Principales" at bounding box center [56, 12] width 40 height 7
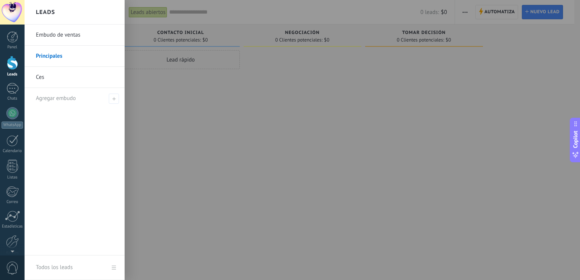
drag, startPoint x: 59, startPoint y: 53, endPoint x: 47, endPoint y: 57, distance: 12.8
click at [47, 57] on link "Principales" at bounding box center [76, 56] width 81 height 21
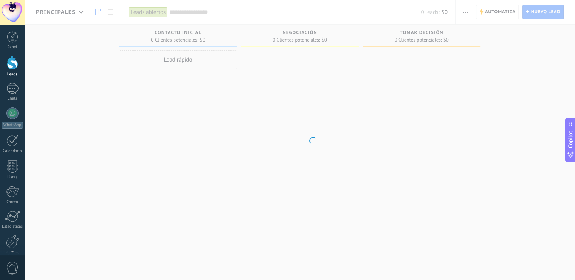
click at [47, 57] on body ".abecls-1,.abecls-2{fill-rule:evenodd}.abecls-2{fill:#fff} .abhcls-1{fill:none}…" at bounding box center [287, 140] width 575 height 280
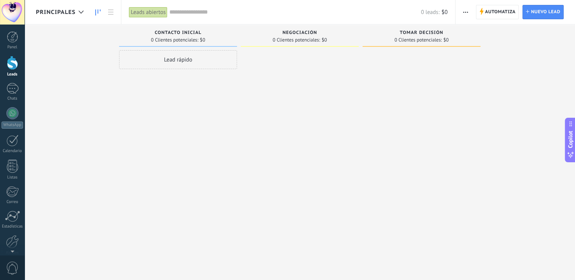
click at [171, 126] on div "Lead rápido" at bounding box center [178, 141] width 118 height 182
click at [80, 9] on div at bounding box center [81, 12] width 12 height 15
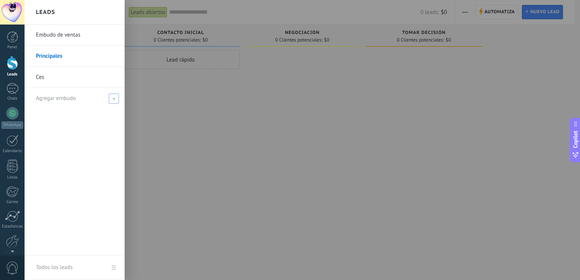
click at [114, 101] on span at bounding box center [114, 99] width 10 height 10
click at [61, 56] on link "Principales" at bounding box center [76, 56] width 81 height 21
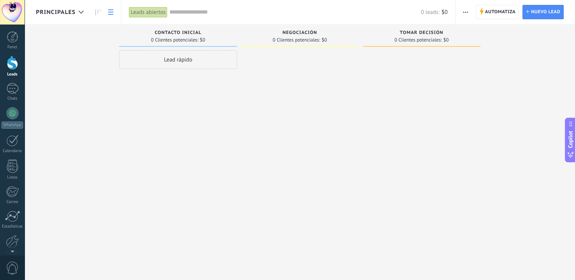
click at [110, 11] on icon at bounding box center [110, 11] width 5 height 5
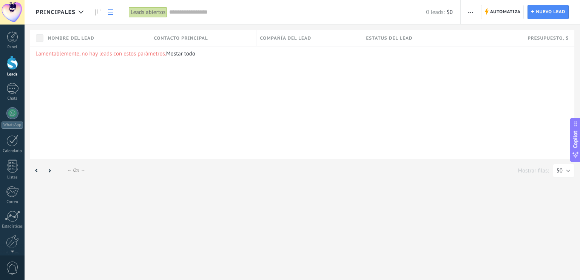
click at [91, 39] on span "Nombre del lead" at bounding box center [71, 38] width 46 height 7
click at [180, 35] on span "Contacto principal" at bounding box center [181, 38] width 54 height 7
click at [284, 37] on span "Compañía del lead" at bounding box center [285, 38] width 51 height 7
click at [375, 42] on div "Estatus del lead" at bounding box center [415, 38] width 106 height 16
click at [290, 40] on span "Compañía del lead" at bounding box center [285, 38] width 51 height 7
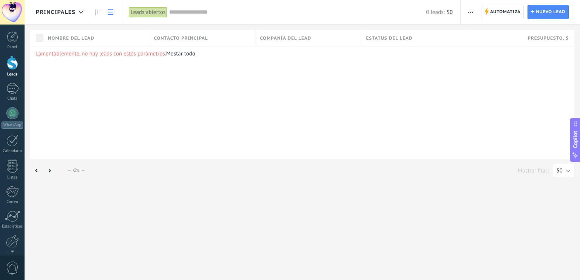
click at [84, 41] on span "Nombre del lead" at bounding box center [71, 38] width 46 height 7
click at [192, 130] on div "Lamentablemente, no hay leads con estos parámetros. Mostar todo" at bounding box center [302, 102] width 544 height 113
click at [98, 9] on icon at bounding box center [97, 12] width 5 height 6
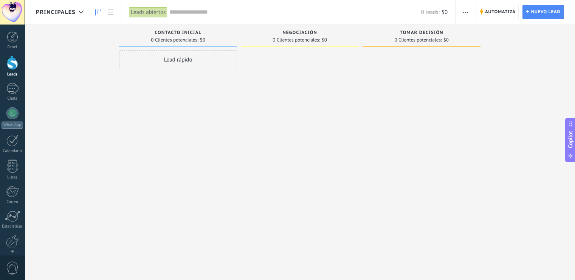
click at [467, 14] on span "button" at bounding box center [465, 12] width 5 height 14
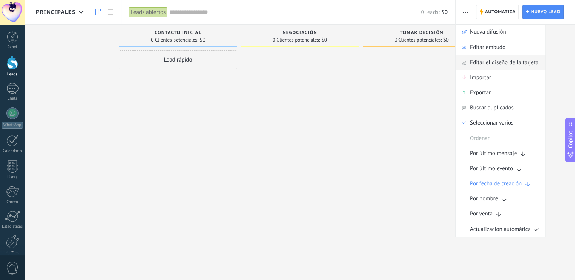
click at [463, 61] on icon at bounding box center [464, 62] width 4 height 5
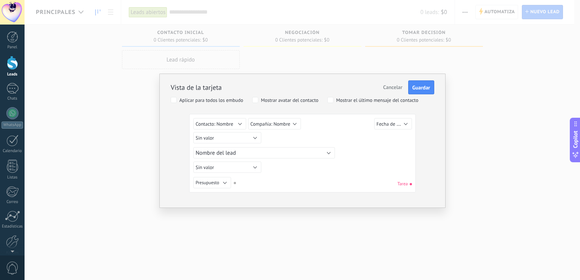
click at [455, 117] on div "Vista de la tarjeta Cancelar Guardar Aplicar para todos los embudo Mostrar avat…" at bounding box center [303, 140] width 556 height 280
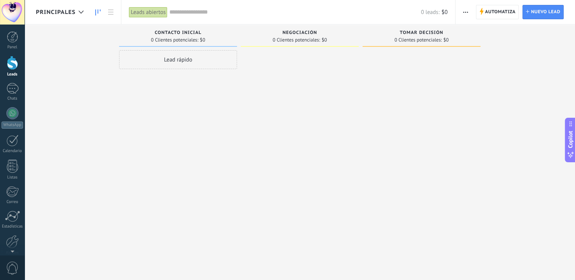
click at [465, 12] on icon "button" at bounding box center [465, 12] width 5 height 1
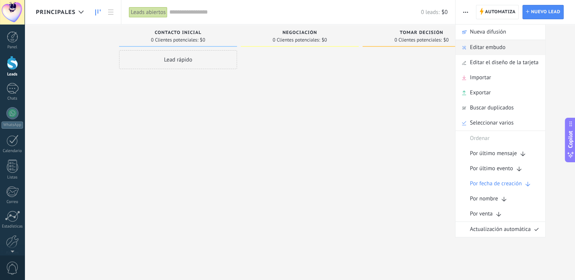
click at [473, 46] on span "Editar embudo" at bounding box center [488, 47] width 36 height 15
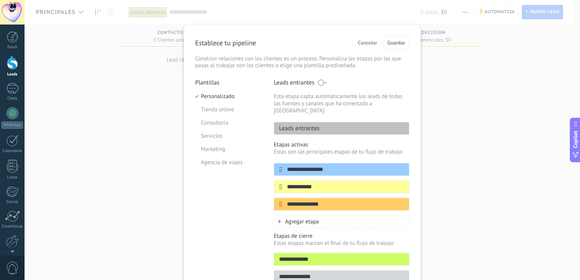
click at [258, 46] on div "Establece tu pipeline Cancelar Guardar" at bounding box center [302, 43] width 214 height 14
drag, startPoint x: 249, startPoint y: 43, endPoint x: 199, endPoint y: 48, distance: 50.9
click at [199, 48] on div "Establece tu pipeline Cancelar Guardar" at bounding box center [302, 43] width 214 height 14
drag, startPoint x: 199, startPoint y: 48, endPoint x: 234, endPoint y: 93, distance: 57.0
click at [234, 93] on li "Personalizado" at bounding box center [228, 96] width 67 height 13
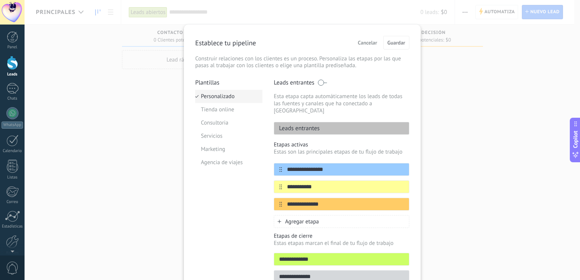
click at [227, 98] on li "Personalizado" at bounding box center [228, 96] width 67 height 13
click at [293, 125] on p "Leads entrantes" at bounding box center [297, 129] width 46 height 8
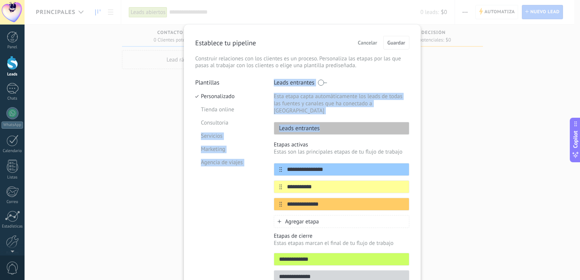
drag, startPoint x: 317, startPoint y: 123, endPoint x: 265, endPoint y: 127, distance: 52.3
click at [265, 127] on div "**********" at bounding box center [302, 183] width 214 height 209
drag, startPoint x: 265, startPoint y: 127, endPoint x: 339, endPoint y: 127, distance: 74.0
click at [339, 127] on div "Leads entrantes" at bounding box center [342, 128] width 136 height 13
click at [345, 122] on div "Leads entrantes" at bounding box center [342, 128] width 136 height 13
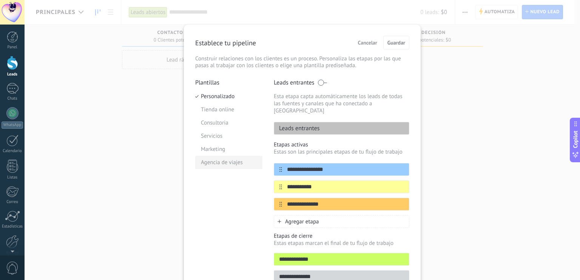
click at [218, 162] on li "Agencia de viajes" at bounding box center [228, 162] width 67 height 13
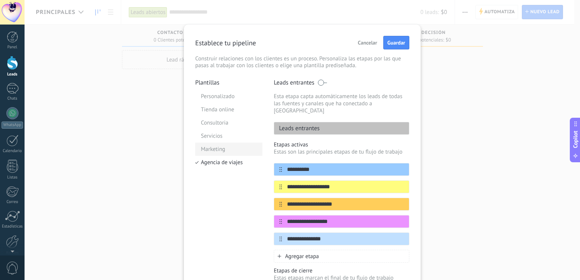
click at [214, 144] on li "Marketing" at bounding box center [228, 149] width 67 height 13
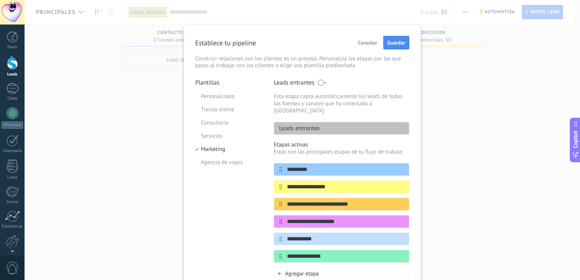
scroll to position [6, 0]
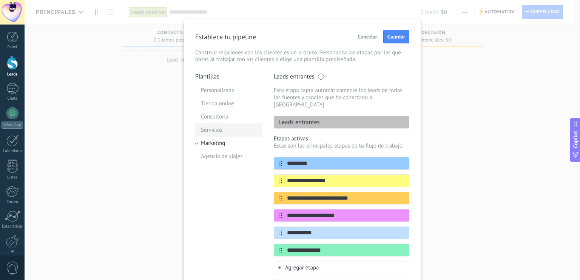
click at [213, 134] on li "Servicios" at bounding box center [228, 130] width 67 height 13
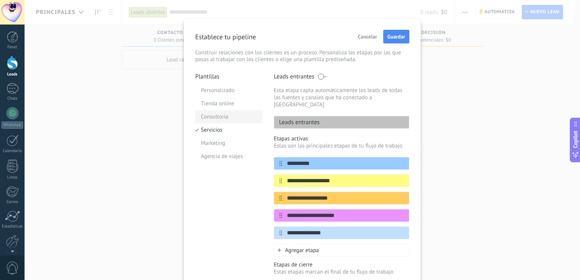
click at [216, 120] on li "Consultoria" at bounding box center [228, 116] width 67 height 13
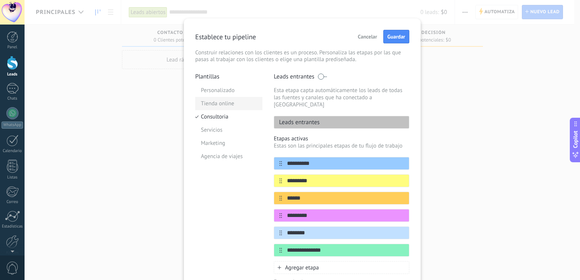
click at [220, 107] on li "Tienda online" at bounding box center [228, 103] width 67 height 13
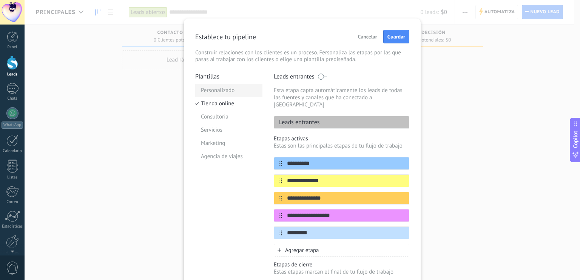
click at [221, 90] on li "Personalizado" at bounding box center [228, 90] width 67 height 13
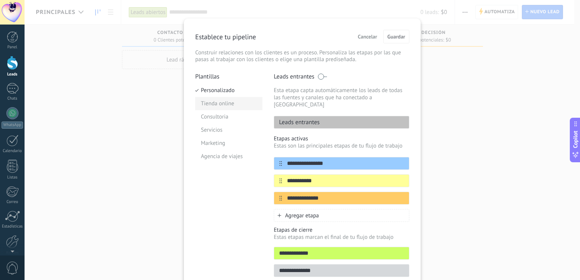
click at [218, 107] on li "Tienda online" at bounding box center [228, 103] width 67 height 13
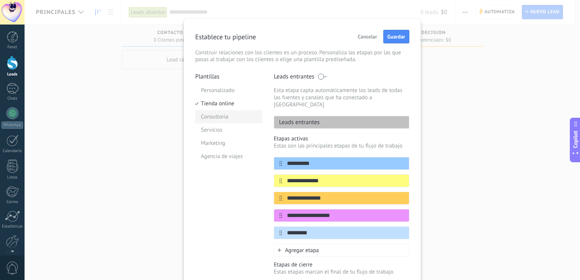
click at [218, 118] on li "Consultoria" at bounding box center [228, 116] width 67 height 13
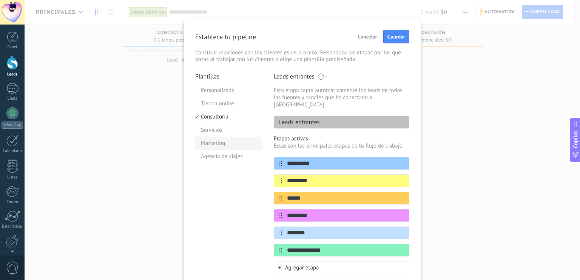
click at [218, 141] on li "Marketing" at bounding box center [228, 143] width 67 height 13
click at [216, 132] on li "Servicios" at bounding box center [228, 130] width 67 height 13
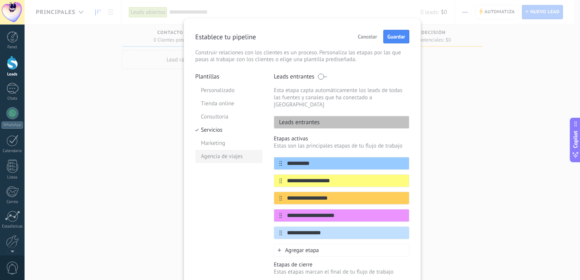
click at [217, 157] on li "Agencia de viajes" at bounding box center [228, 156] width 67 height 13
click at [215, 91] on li "Personalizado" at bounding box center [228, 90] width 67 height 13
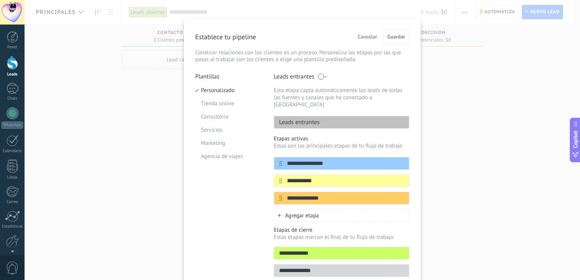
click at [289, 74] on p "Leads entrantes" at bounding box center [294, 77] width 41 height 8
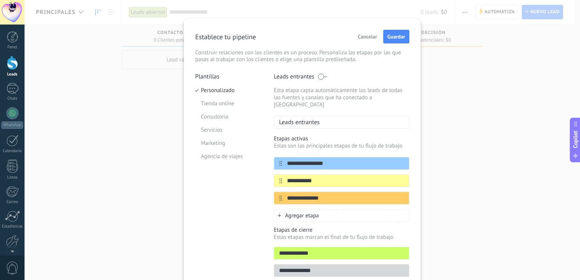
drag, startPoint x: 322, startPoint y: 76, endPoint x: 337, endPoint y: 74, distance: 14.5
click at [337, 74] on div "Leads entrantes" at bounding box center [342, 77] width 136 height 8
click at [236, 44] on div "Establece tu pipeline Cancelar Guardar Construir relaciones con los clientes es…" at bounding box center [302, 46] width 214 height 33
click at [400, 39] on span "Guardar" at bounding box center [397, 36] width 18 height 5
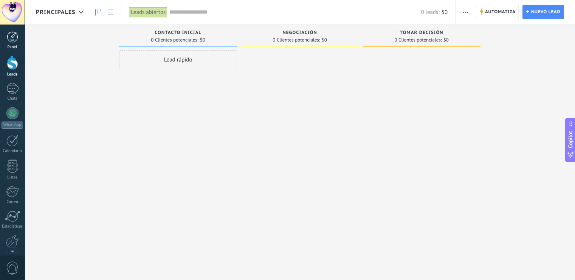
click at [10, 43] on link "Panel" at bounding box center [12, 40] width 25 height 19
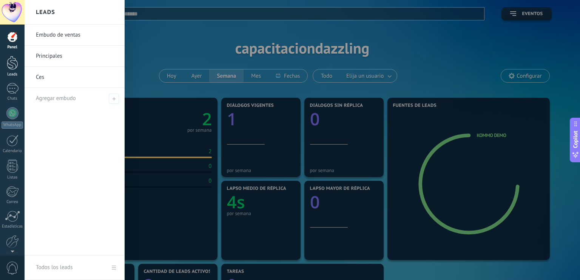
click at [9, 62] on div at bounding box center [12, 63] width 11 height 14
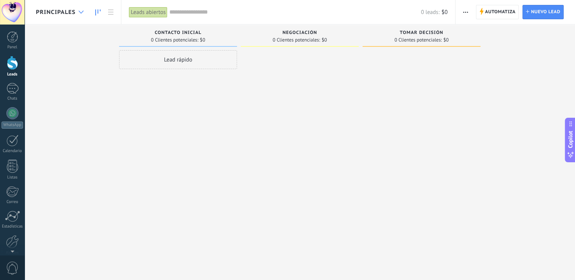
click at [82, 10] on div at bounding box center [81, 12] width 12 height 15
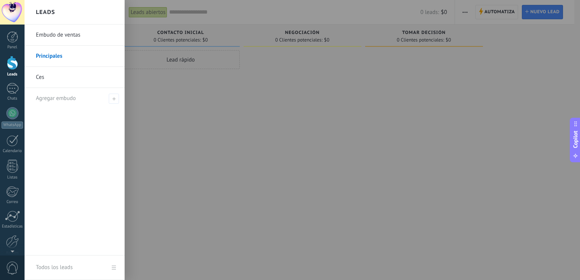
click at [76, 35] on link "Embudo de ventas" at bounding box center [76, 35] width 81 height 21
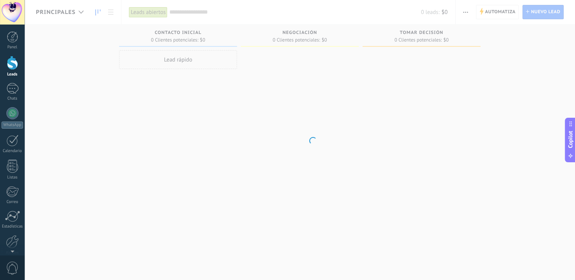
click at [76, 35] on body ".abecls-1,.abecls-2{fill-rule:evenodd}.abecls-2{fill:#fff} .abhcls-1{fill:none}…" at bounding box center [287, 140] width 575 height 280
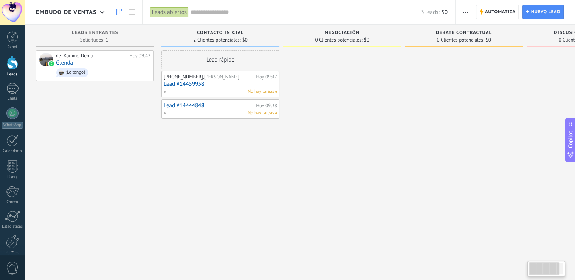
click at [193, 182] on div "Lead rápido +502 5580 0297, Isaura Hoy 09:47 Lead #14459958 No hay tareas Lead …" at bounding box center [220, 141] width 118 height 182
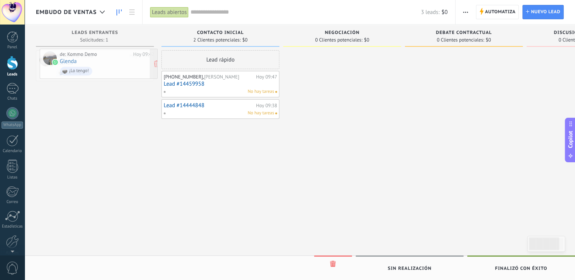
drag, startPoint x: 97, startPoint y: 61, endPoint x: 101, endPoint y: 59, distance: 4.1
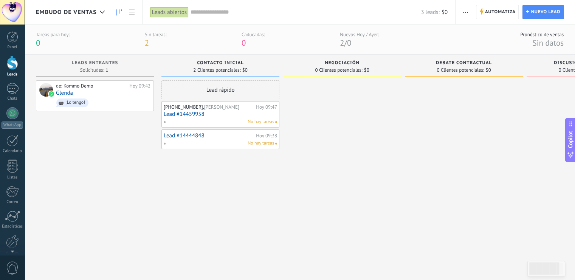
click at [219, 114] on link "Lead #14459958" at bounding box center [220, 114] width 113 height 6
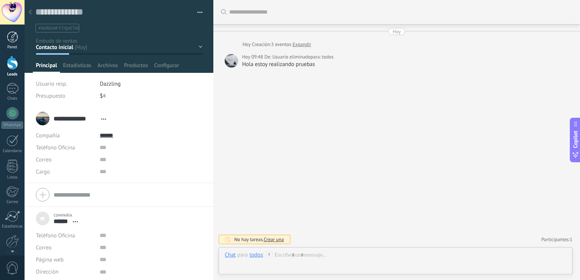
click at [15, 35] on div at bounding box center [12, 36] width 11 height 11
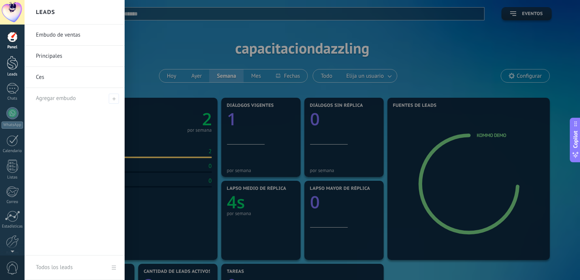
click at [14, 66] on div at bounding box center [12, 63] width 11 height 14
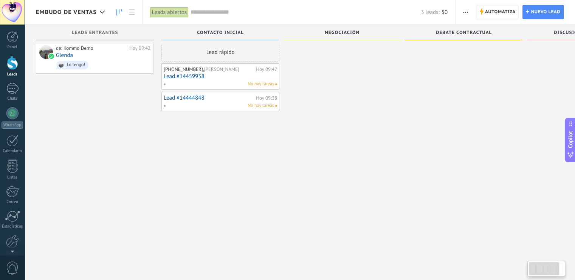
scroll to position [13, 0]
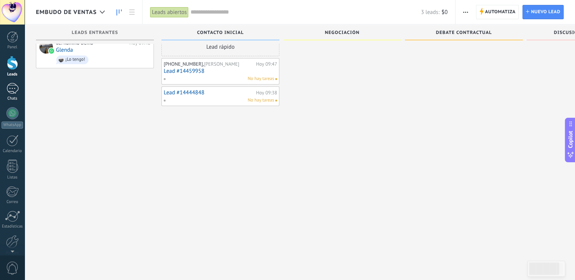
click at [14, 93] on div "1" at bounding box center [12, 88] width 12 height 11
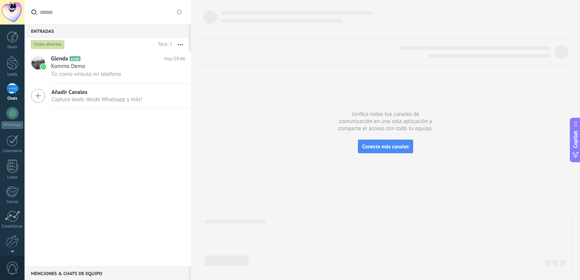
click at [40, 99] on icon at bounding box center [38, 96] width 14 height 14
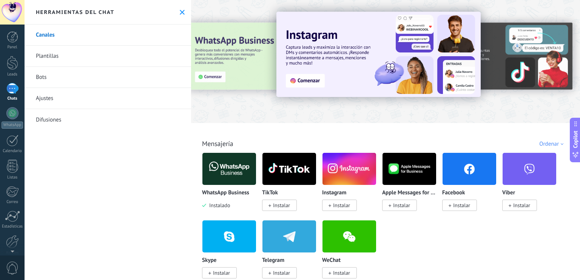
click at [94, 63] on link "Plantillas" at bounding box center [108, 56] width 167 height 21
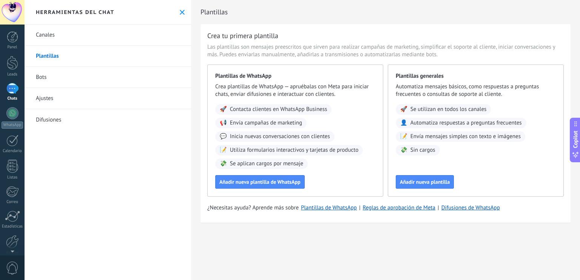
click at [94, 79] on link "Bots" at bounding box center [108, 77] width 167 height 21
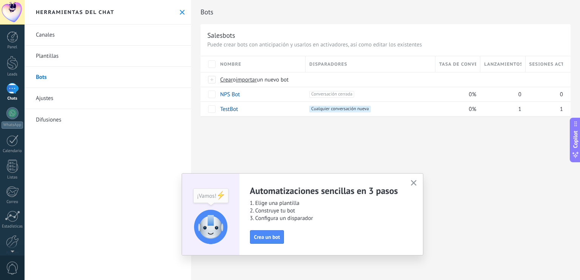
click at [413, 185] on icon "button" at bounding box center [414, 183] width 6 height 6
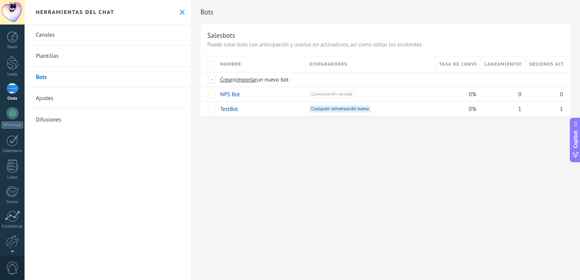
click at [100, 105] on link "Ajustes" at bounding box center [108, 98] width 167 height 21
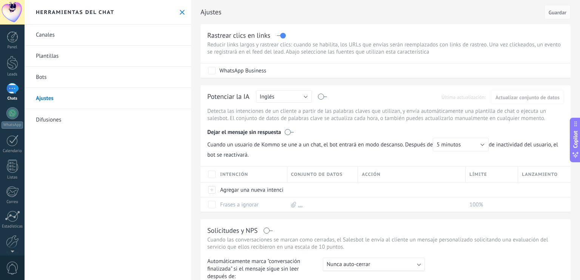
click at [98, 121] on link "Difusiones" at bounding box center [108, 119] width 167 height 21
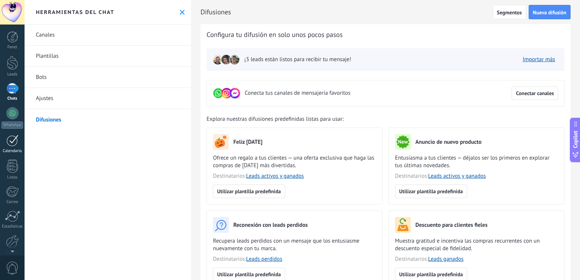
click at [13, 147] on link "Calendario" at bounding box center [12, 144] width 25 height 19
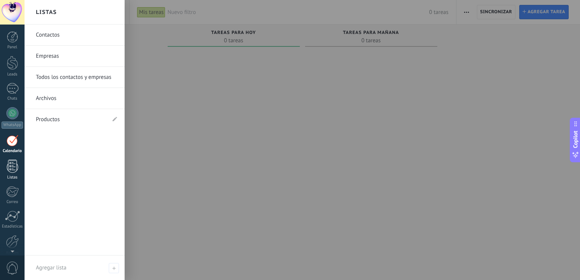
click at [15, 167] on div at bounding box center [12, 166] width 11 height 13
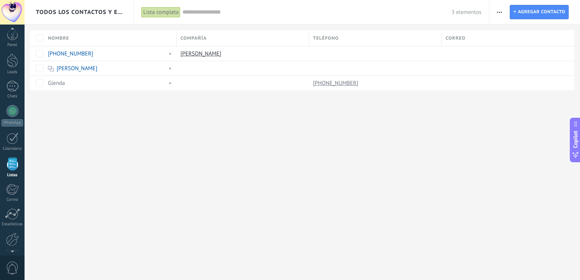
scroll to position [19, 0]
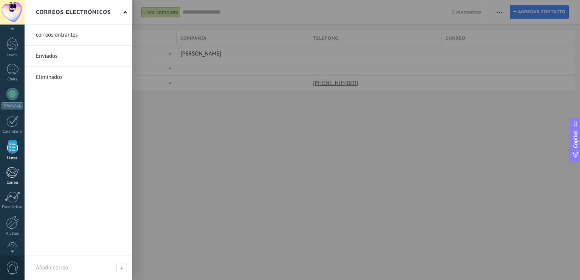
click at [17, 175] on div at bounding box center [12, 172] width 12 height 11
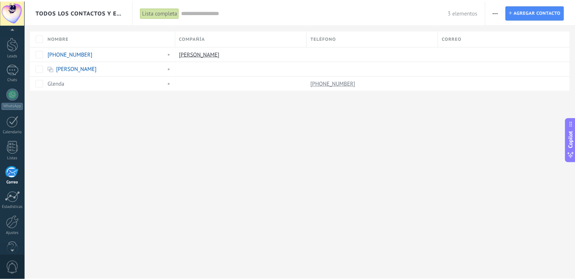
scroll to position [34, 0]
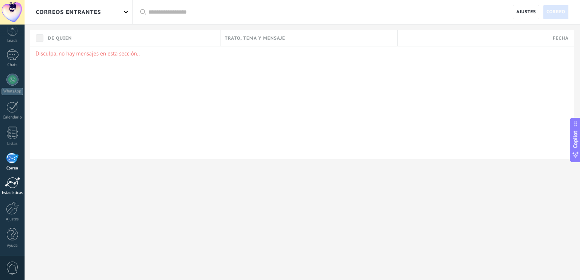
click at [12, 188] on link "Estadísticas" at bounding box center [12, 186] width 25 height 19
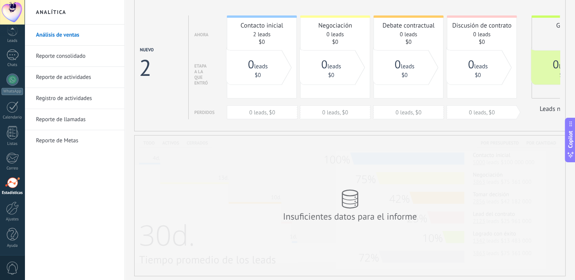
scroll to position [30, 0]
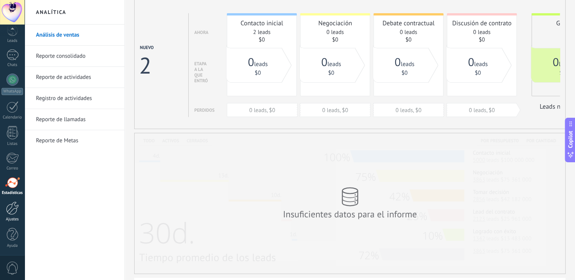
click at [13, 218] on div "Ajustes" at bounding box center [13, 219] width 22 height 5
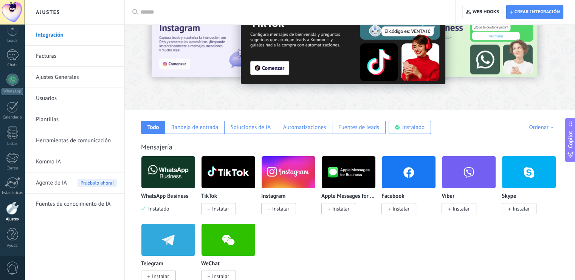
scroll to position [45, 0]
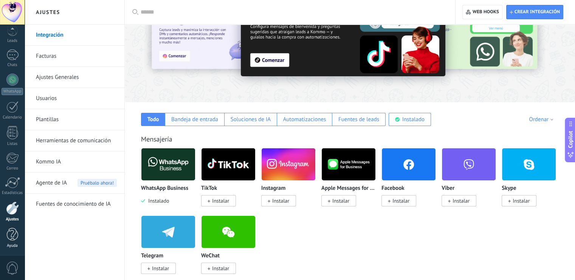
click at [13, 235] on div at bounding box center [12, 234] width 11 height 13
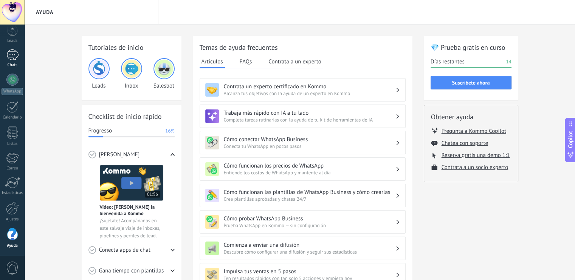
click at [12, 56] on div "1" at bounding box center [12, 54] width 12 height 11
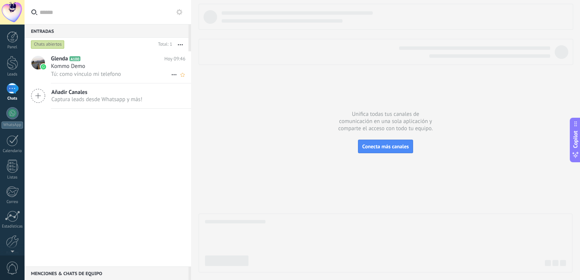
click at [91, 83] on div "Glenda A100 Hoy 09:46 Kommo Demo Tú: como vínculo mi telefono" at bounding box center [121, 67] width 140 height 32
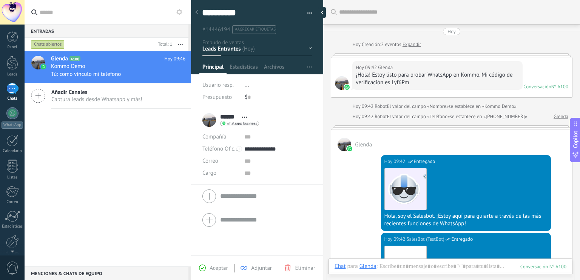
scroll to position [393, 0]
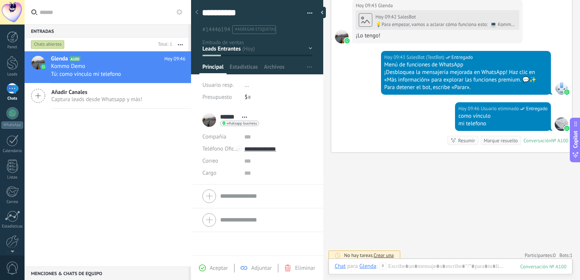
click at [14, 76] on div "Leads" at bounding box center [13, 74] width 22 height 5
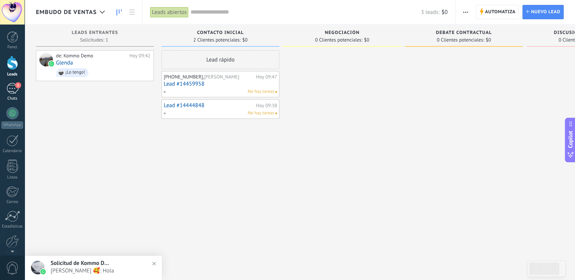
click at [14, 93] on div "1" at bounding box center [12, 88] width 12 height 11
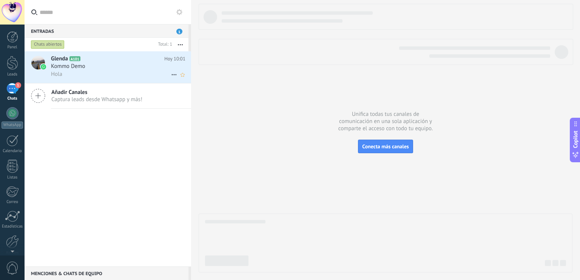
click at [120, 76] on div "Hola" at bounding box center [118, 74] width 134 height 8
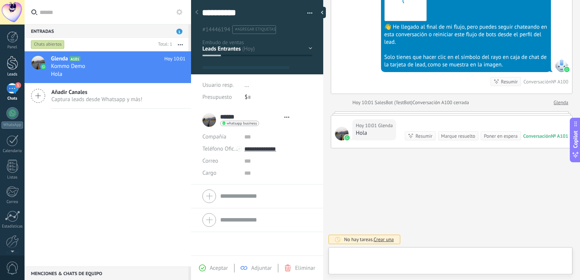
scroll to position [11, 0]
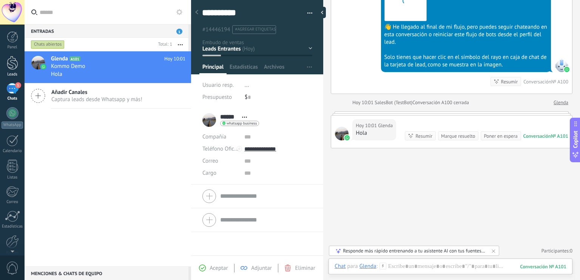
click at [5, 63] on link "Leads" at bounding box center [12, 66] width 25 height 21
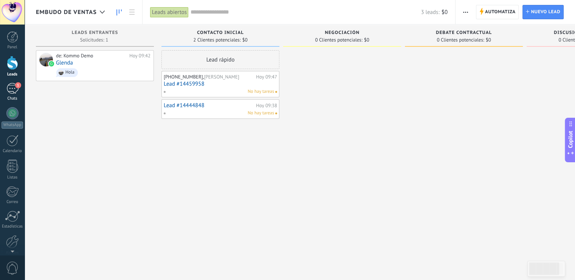
click at [14, 90] on div "1" at bounding box center [12, 88] width 12 height 11
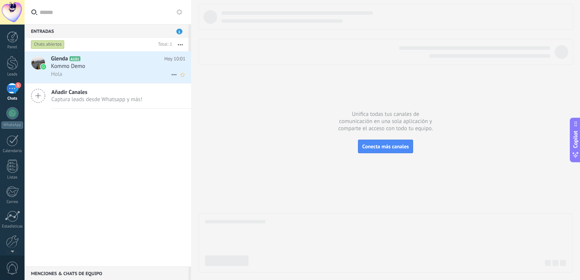
click at [132, 65] on div "Kommo Demo" at bounding box center [118, 67] width 134 height 8
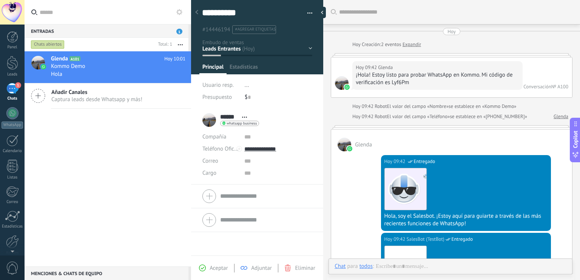
scroll to position [692, 0]
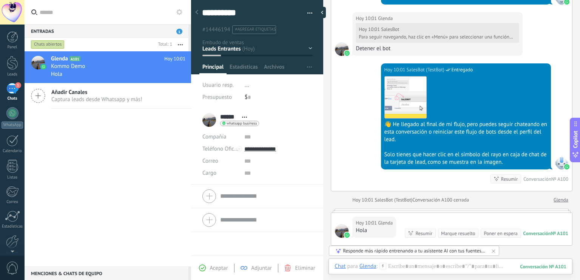
scroll to position [702, 0]
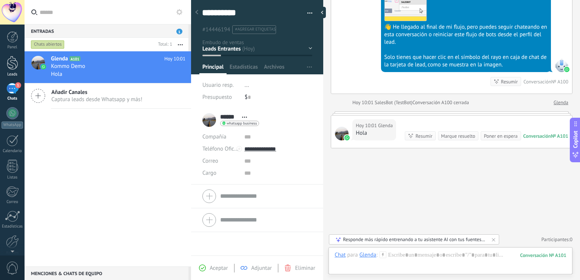
click at [14, 68] on div at bounding box center [12, 63] width 11 height 14
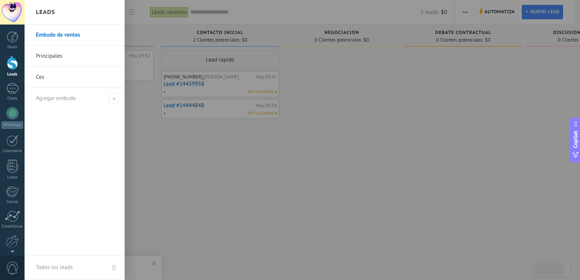
click at [14, 66] on div at bounding box center [12, 63] width 11 height 14
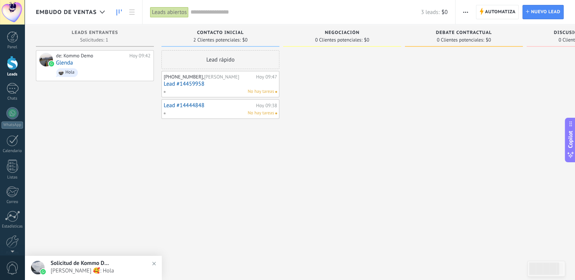
click at [136, 173] on div "de: Kommo Demo Hoy 09:42 Glenda Hola" at bounding box center [95, 141] width 118 height 182
click at [228, 158] on div "Lead rápido +502 5580 0297, Isaura Hoy 09:47 Lead #14459958 No hay tareas Lead …" at bounding box center [220, 141] width 118 height 182
click at [213, 111] on div "No hay tareas" at bounding box center [218, 113] width 111 height 7
click at [219, 86] on link "Lead #14459958" at bounding box center [220, 84] width 113 height 6
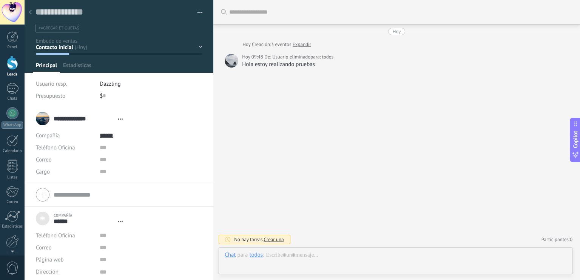
type textarea "***"
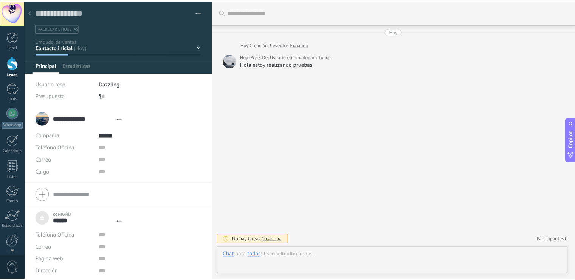
scroll to position [8, 0]
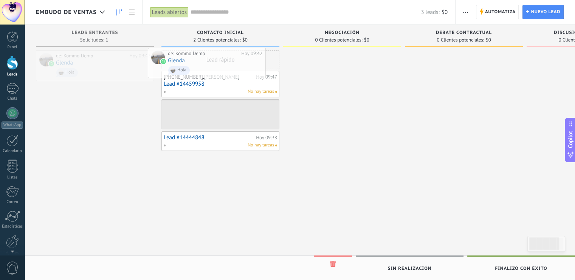
drag, startPoint x: 108, startPoint y: 75, endPoint x: 220, endPoint y: 73, distance: 112.6
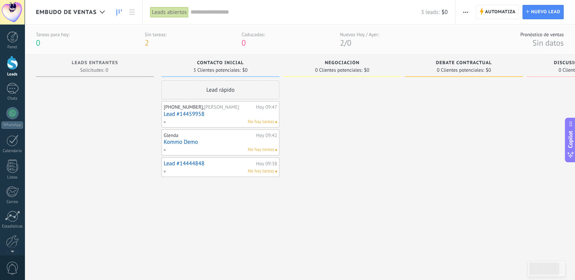
click at [250, 147] on span "No hay tareas" at bounding box center [260, 150] width 26 height 7
click at [314, 154] on div at bounding box center [342, 171] width 118 height 182
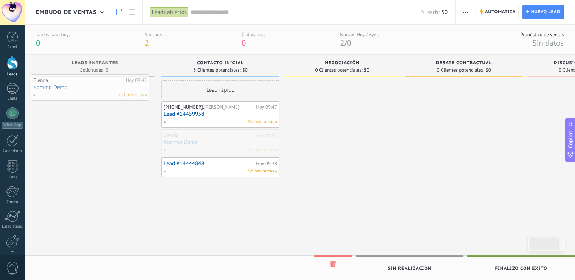
drag, startPoint x: 221, startPoint y: 138, endPoint x: 91, endPoint y: 83, distance: 141.7
drag, startPoint x: 225, startPoint y: 147, endPoint x: 111, endPoint y: 97, distance: 124.6
drag, startPoint x: 192, startPoint y: 145, endPoint x: 327, endPoint y: 100, distance: 142.5
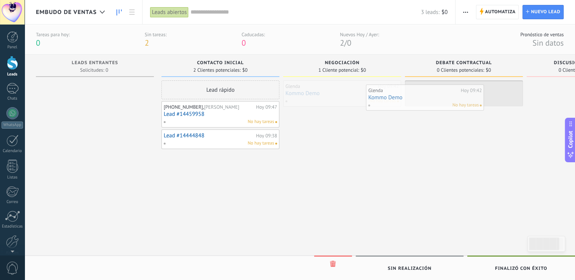
drag, startPoint x: 327, startPoint y: 97, endPoint x: 424, endPoint y: 100, distance: 96.7
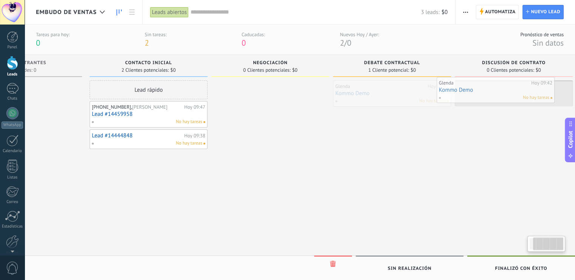
scroll to position [0, 81]
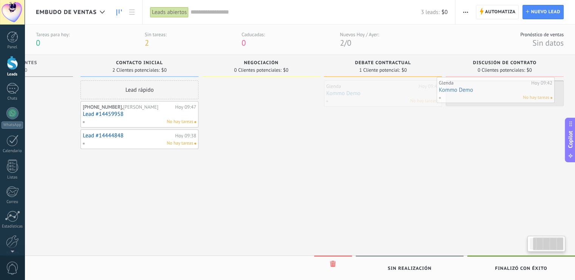
drag, startPoint x: 414, startPoint y: 98, endPoint x: 519, endPoint y: 94, distance: 105.1
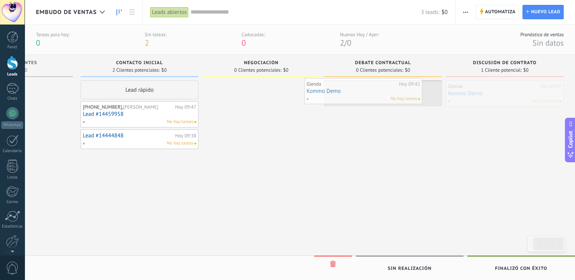
drag, startPoint x: 506, startPoint y: 97, endPoint x: 365, endPoint y: 95, distance: 141.7
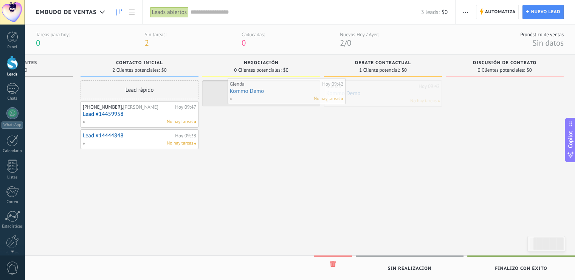
drag, startPoint x: 374, startPoint y: 96, endPoint x: 263, endPoint y: 94, distance: 111.1
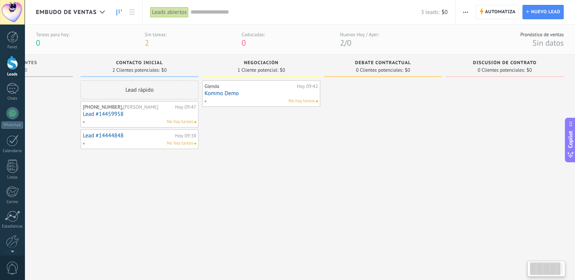
scroll to position [0, 0]
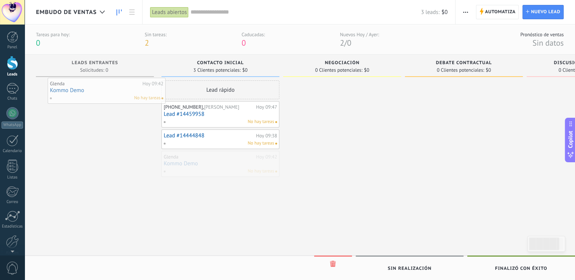
drag, startPoint x: 236, startPoint y: 175, endPoint x: 121, endPoint y: 102, distance: 136.3
drag, startPoint x: 188, startPoint y: 166, endPoint x: 298, endPoint y: 103, distance: 126.7
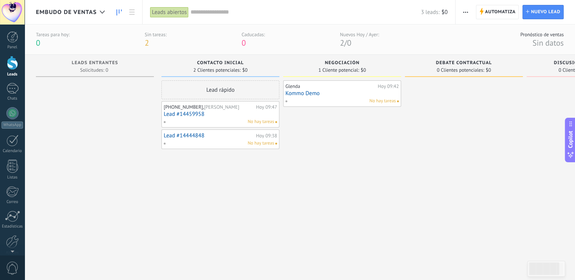
click at [192, 117] on link "Lead #14459958" at bounding box center [220, 114] width 113 height 6
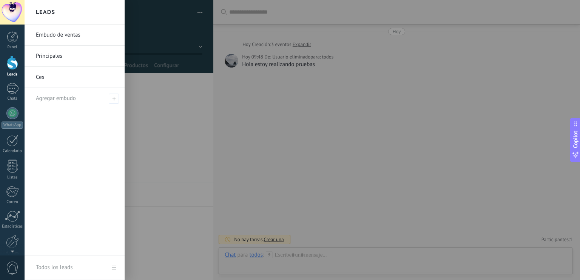
click at [10, 64] on div at bounding box center [12, 63] width 11 height 14
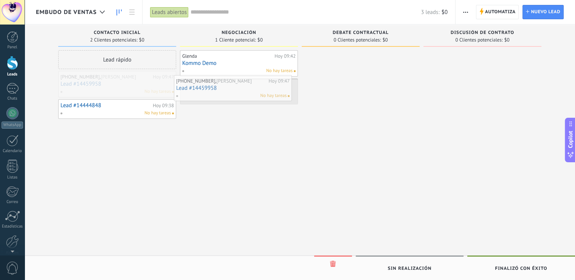
drag, startPoint x: 128, startPoint y: 85, endPoint x: 245, endPoint y: 88, distance: 116.4
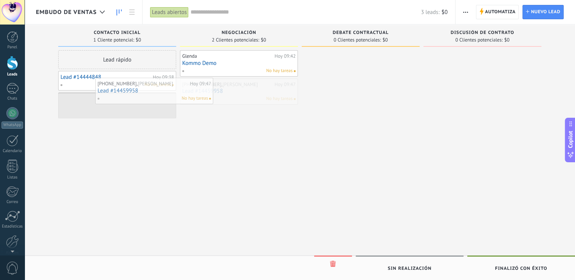
drag, startPoint x: 241, startPoint y: 93, endPoint x: 151, endPoint y: 92, distance: 89.9
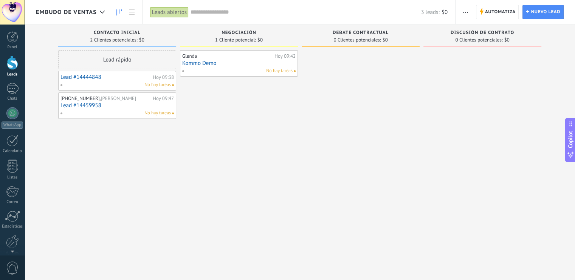
click at [207, 59] on div "Glenda" at bounding box center [227, 56] width 90 height 6
click at [239, 61] on link "Kommo Demo" at bounding box center [238, 63] width 113 height 6
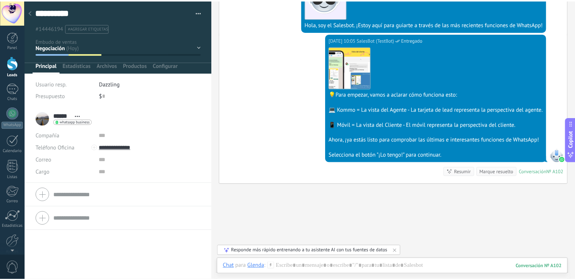
scroll to position [1533, 0]
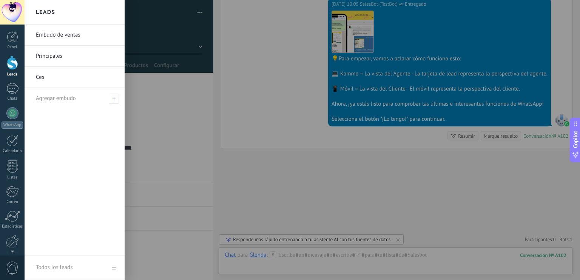
click at [14, 70] on link "Leads" at bounding box center [12, 66] width 25 height 21
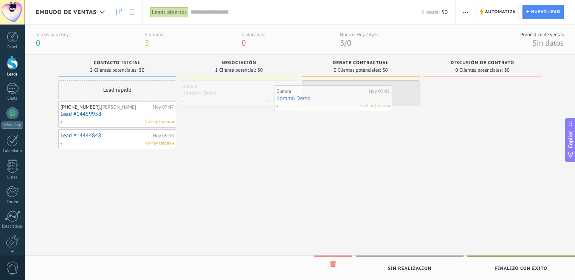
drag, startPoint x: 218, startPoint y: 91, endPoint x: 322, endPoint y: 93, distance: 103.9
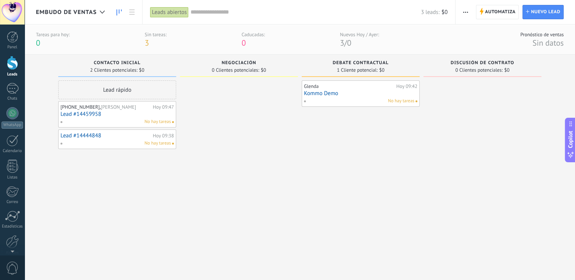
click at [343, 93] on link "Kommo Demo" at bounding box center [360, 93] width 113 height 6
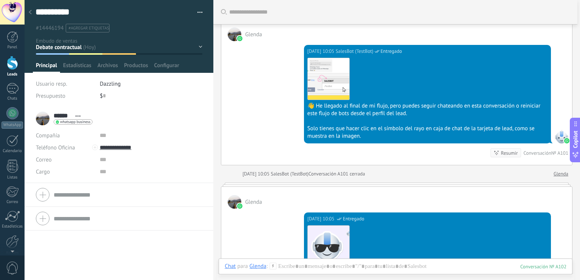
scroll to position [1259, 0]
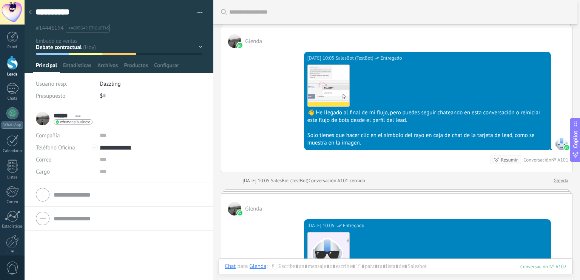
click at [554, 185] on link "Glenda" at bounding box center [561, 181] width 15 height 8
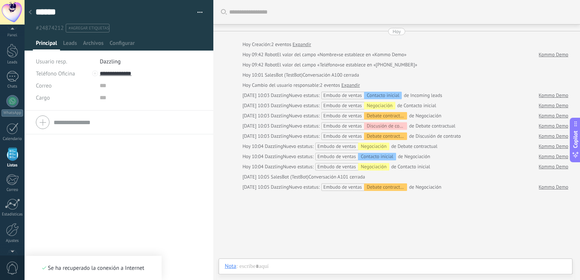
scroll to position [19, 0]
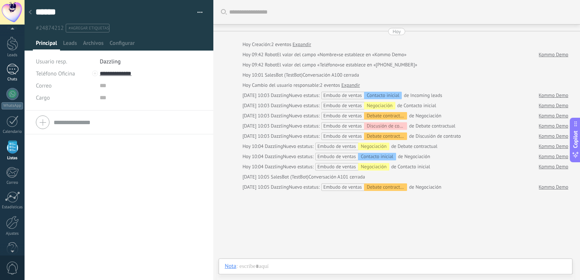
click at [16, 74] on div "1" at bounding box center [12, 69] width 12 height 11
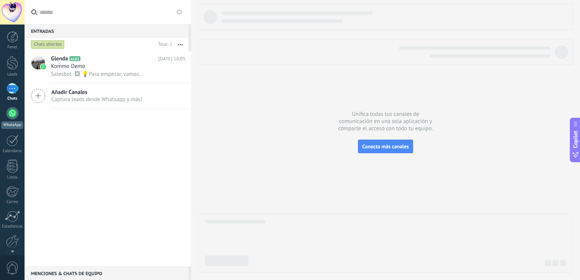
click at [9, 119] on link "WhatsApp" at bounding box center [12, 118] width 25 height 22
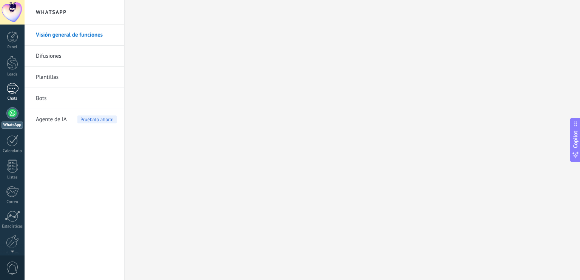
click at [9, 88] on div "1" at bounding box center [12, 88] width 12 height 11
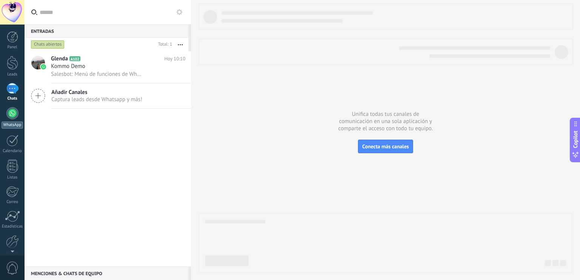
click at [12, 111] on div at bounding box center [12, 113] width 12 height 12
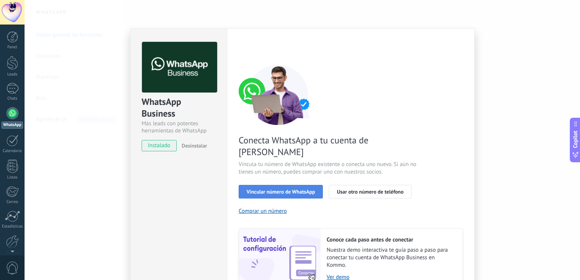
click at [259, 185] on button "Vincular número de WhatsApp" at bounding box center [281, 192] width 84 height 14
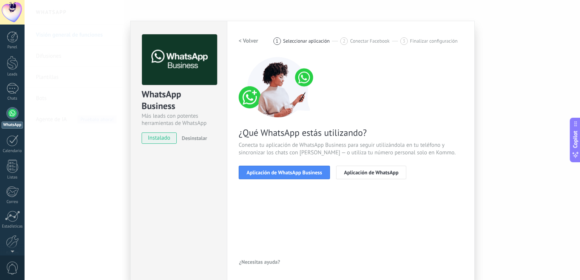
scroll to position [8, 0]
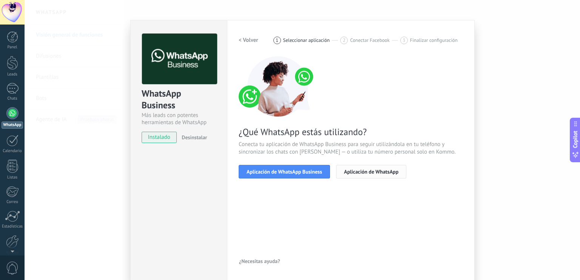
click at [341, 171] on button "Aplicación de WhatsApp" at bounding box center [371, 172] width 70 height 14
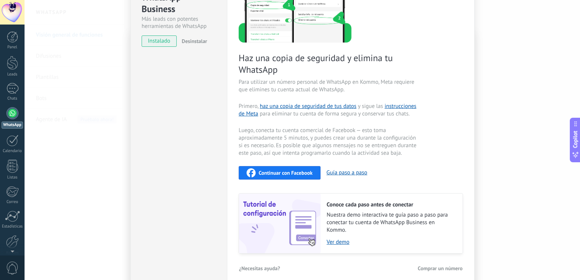
scroll to position [111, 0]
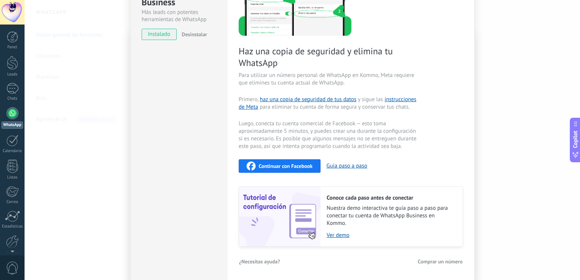
click at [377, 180] on div "Haz una copia de seguridad y elimina tu WhatsApp Para utilizar un número person…" at bounding box center [351, 100] width 224 height 294
click at [373, 263] on div "¿Necesitas ayuda? Comprar un número" at bounding box center [351, 261] width 224 height 11
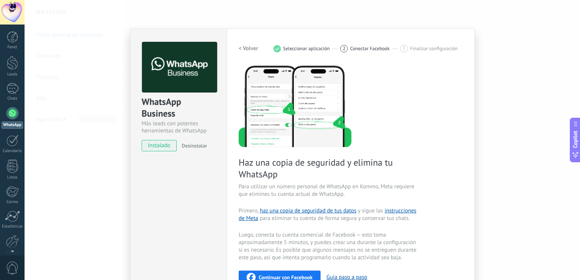
click at [151, 145] on span "instalado" at bounding box center [159, 145] width 34 height 11
click at [162, 141] on span "instalado" at bounding box center [159, 145] width 34 height 11
click at [164, 146] on span "instalado" at bounding box center [159, 145] width 34 height 11
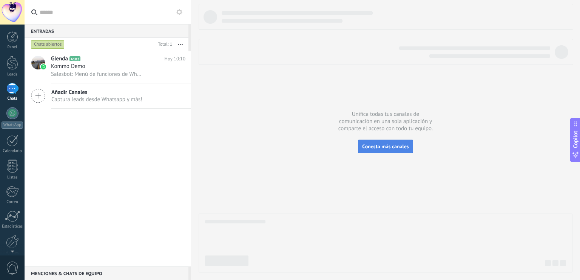
click at [372, 147] on span "Conecta más canales" at bounding box center [385, 146] width 46 height 7
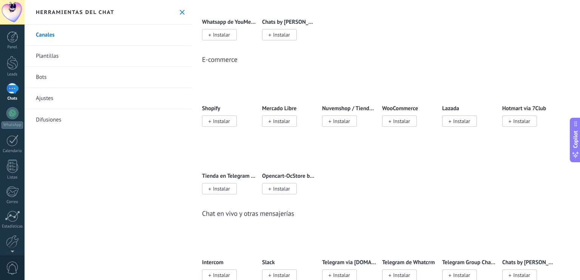
scroll to position [399, 0]
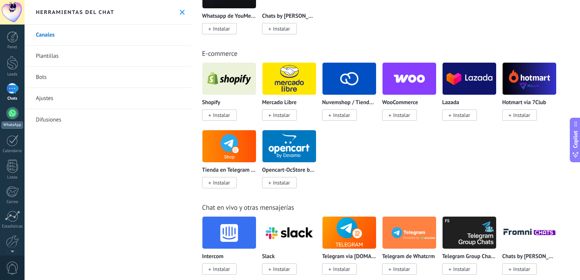
click at [10, 120] on link "WhatsApp" at bounding box center [12, 118] width 25 height 22
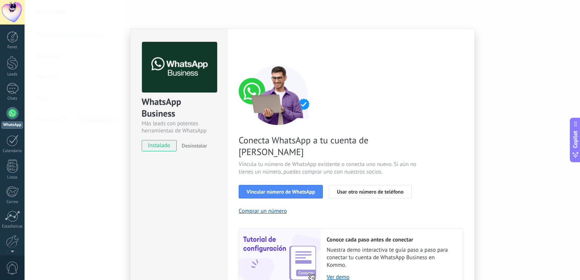
scroll to position [30, 0]
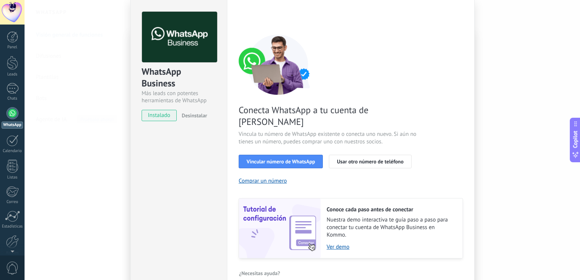
click at [257, 172] on div "Conecta WhatsApp a tu cuenta de Kommo Vincula tu número de WhatsApp existente o…" at bounding box center [351, 146] width 224 height 224
click at [258, 178] on button "Comprar un número" at bounding box center [263, 181] width 48 height 7
click at [249, 159] on span "Vincular número de WhatsApp" at bounding box center [281, 161] width 68 height 5
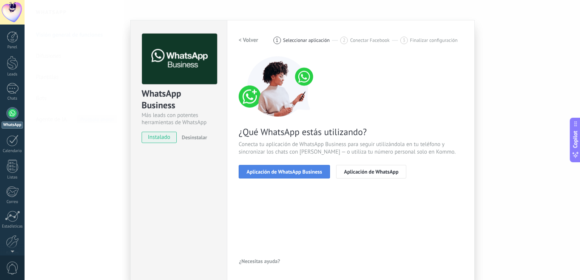
click at [266, 174] on button "Aplicación de WhatsApp Business" at bounding box center [284, 172] width 91 height 14
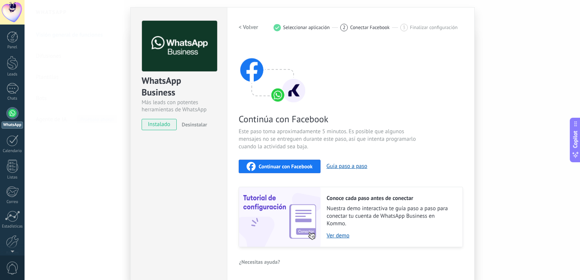
scroll to position [0, 0]
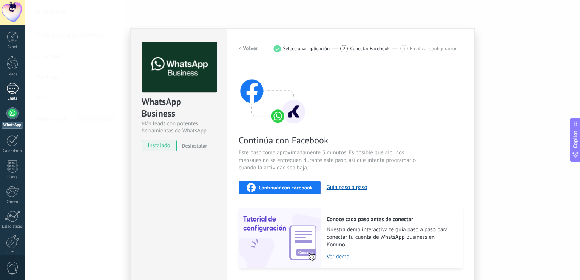
click at [12, 87] on div "1" at bounding box center [12, 88] width 12 height 11
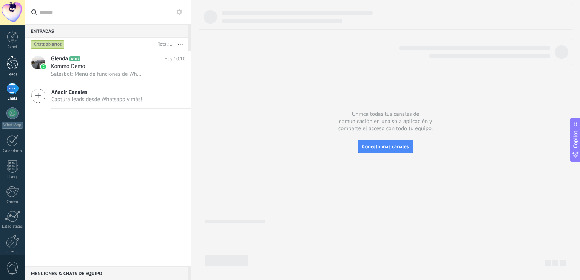
click at [9, 63] on div at bounding box center [12, 63] width 11 height 14
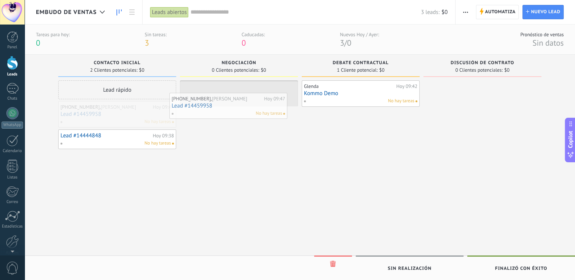
drag, startPoint x: 114, startPoint y: 110, endPoint x: 229, endPoint y: 100, distance: 115.3
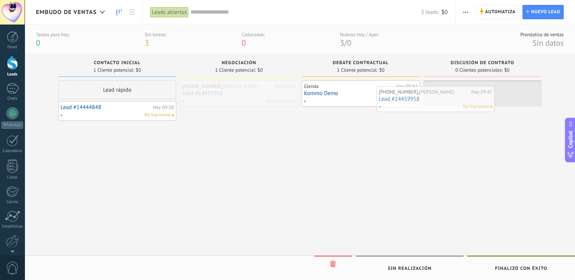
drag, startPoint x: 257, startPoint y: 99, endPoint x: 474, endPoint y: 94, distance: 217.6
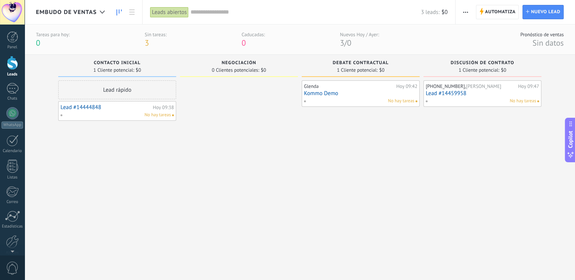
click at [474, 96] on link "Lead #14459958" at bounding box center [481, 93] width 113 height 6
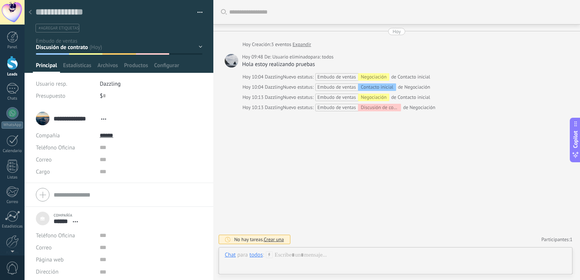
click at [198, 11] on button "button" at bounding box center [197, 12] width 11 height 11
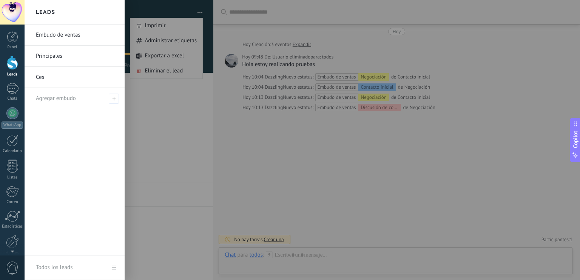
click at [14, 62] on div at bounding box center [12, 63] width 11 height 14
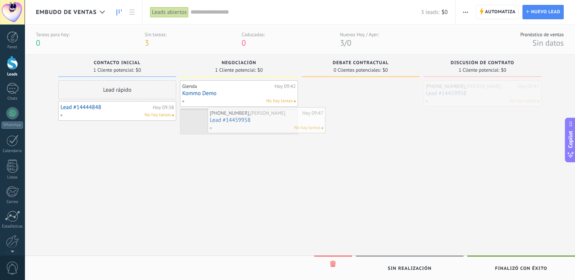
drag, startPoint x: 434, startPoint y: 94, endPoint x: 212, endPoint y: 120, distance: 223.7
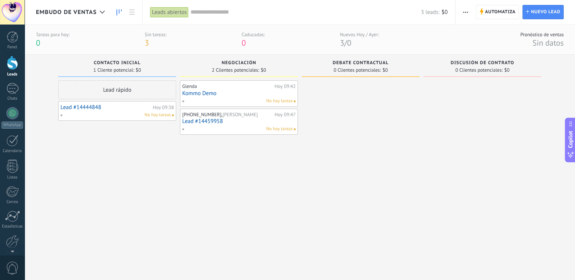
click at [222, 99] on div "No hay tareas" at bounding box center [237, 101] width 111 height 7
click at [235, 90] on link "Kommo Demo" at bounding box center [238, 93] width 113 height 6
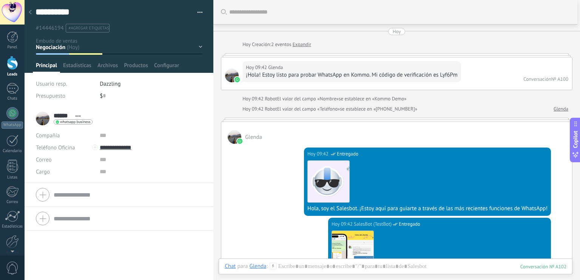
click at [257, 10] on div "Buscar" at bounding box center [395, 12] width 364 height 24
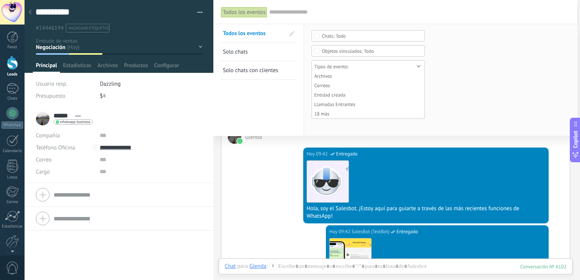
click at [249, 73] on span "Solo chats con clientes" at bounding box center [251, 70] width 56 height 7
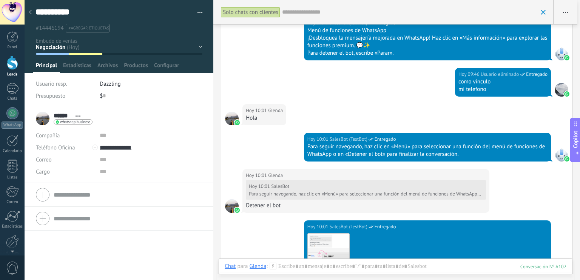
scroll to position [262, 0]
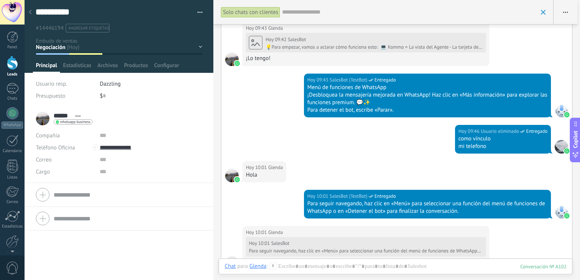
click at [296, 17] on div at bounding box center [414, 12] width 264 height 24
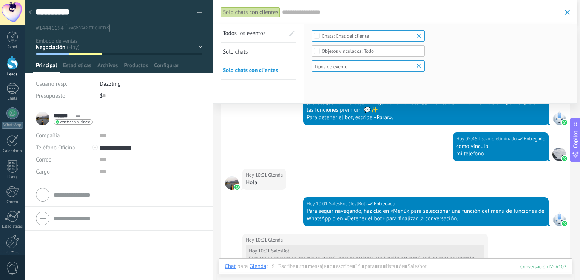
click at [253, 54] on link "Solo chats" at bounding box center [254, 52] width 62 height 18
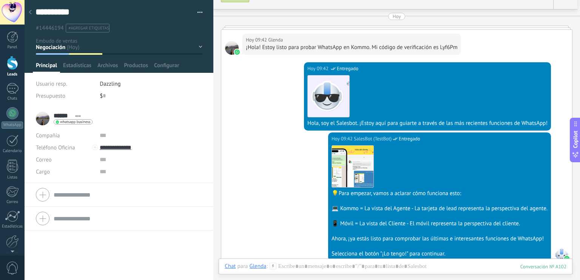
scroll to position [0, 0]
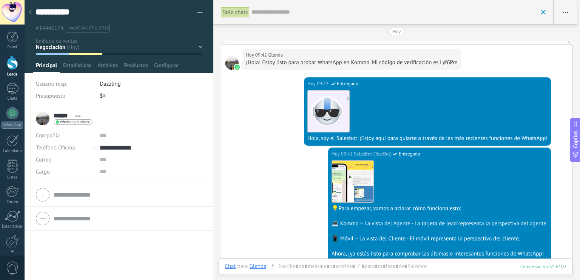
click at [564, 13] on span "button" at bounding box center [565, 12] width 5 height 14
click at [546, 11] on div "Solo chats Buscar" at bounding box center [383, 12] width 340 height 24
click at [198, 14] on span "button" at bounding box center [200, 14] width 5 height 2
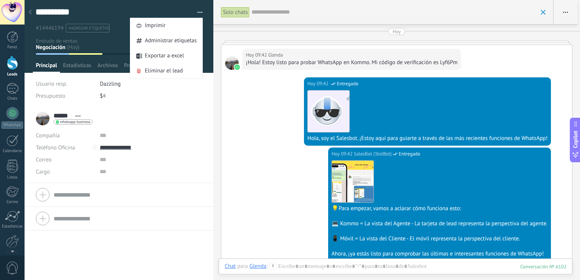
click at [176, 108] on li "****** [GEOGRAPHIC_DATA] ****** [PERSON_NAME] Abrir detalle Copie el nombre" at bounding box center [119, 145] width 189 height 76
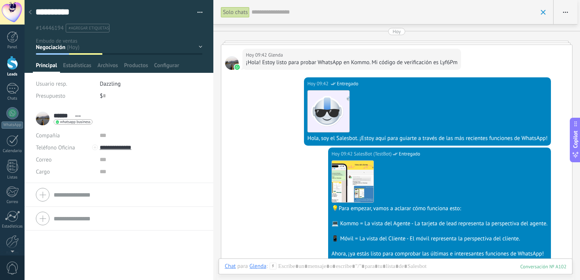
click at [0, 0] on div "Contacto inicial Negociación Debate contractual Discusión de contrato Leads gan…" at bounding box center [0, 0] width 0 height 0
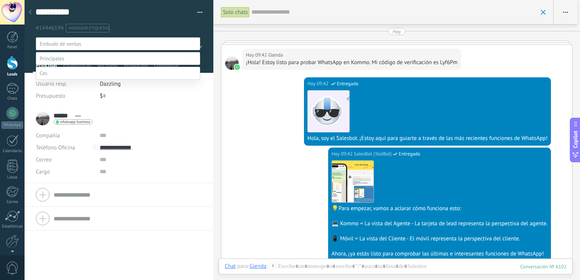
click at [87, 44] on label at bounding box center [118, 43] width 164 height 13
click at [0, 0] on label "Contacto inicial" at bounding box center [0, 0] width 0 height 0
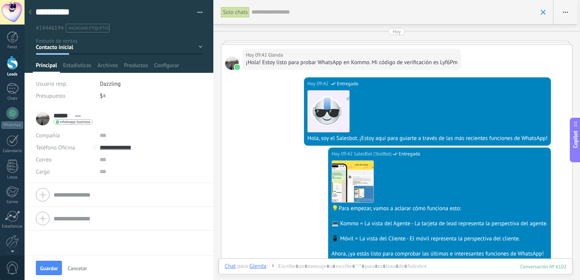
click at [201, 45] on div at bounding box center [119, 36] width 189 height 73
click at [0, 0] on div "Contacto inicial Negociación Debate contractual Discusión de contrato Leads gan…" at bounding box center [0, 0] width 0 height 0
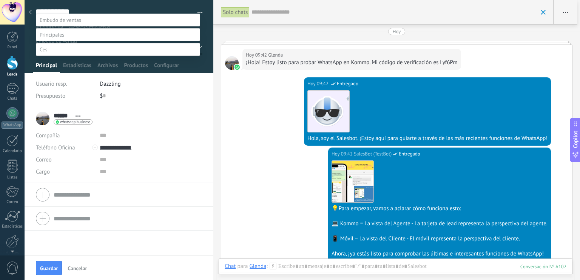
scroll to position [33, 0]
click at [99, 56] on label at bounding box center [118, 49] width 164 height 13
click at [162, 161] on div "Contacto inicial Negociación Debate contractual Discusión de contrato Leads gan…" at bounding box center [118, 147] width 164 height 267
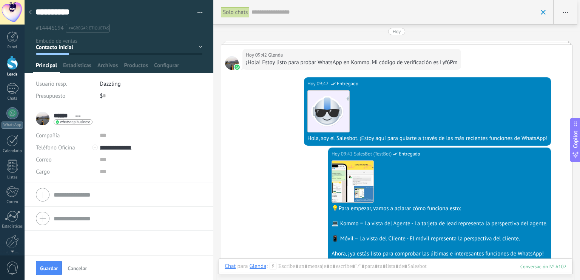
click at [88, 26] on span "#agregar etiquetas" at bounding box center [89, 28] width 40 height 5
click at [261, 167] on div "[DATE] 09:42 SalesBot (TestBot) Entregado Descargar 💡Para empezar, vamos a acla…" at bounding box center [396, 216] width 351 height 136
click at [18, 40] on div at bounding box center [12, 36] width 11 height 11
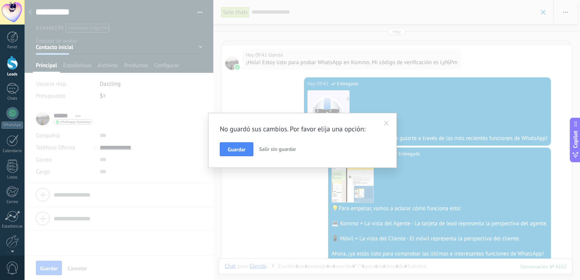
drag, startPoint x: 311, startPoint y: 190, endPoint x: 388, endPoint y: 123, distance: 101.5
click at [388, 123] on div "No guardó sus cambios. Por favor elija una opción: Guardar Salir sin guardar" at bounding box center [303, 140] width 556 height 280
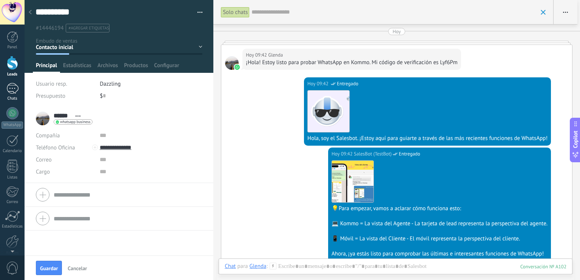
click at [12, 88] on div "1" at bounding box center [12, 88] width 12 height 11
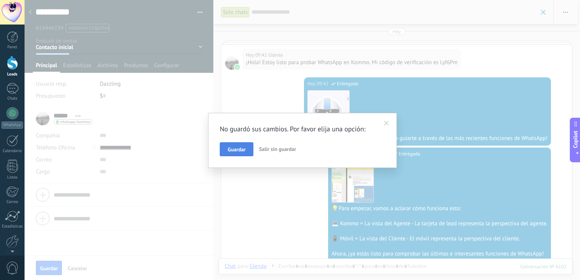
click at [237, 147] on span "Guardar" at bounding box center [237, 149] width 18 height 5
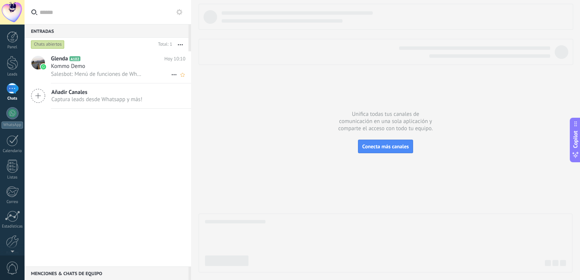
click at [172, 77] on icon at bounding box center [174, 74] width 9 height 9
click at [157, 156] on div at bounding box center [290, 140] width 580 height 280
click at [75, 60] on span "A102" at bounding box center [75, 58] width 11 height 5
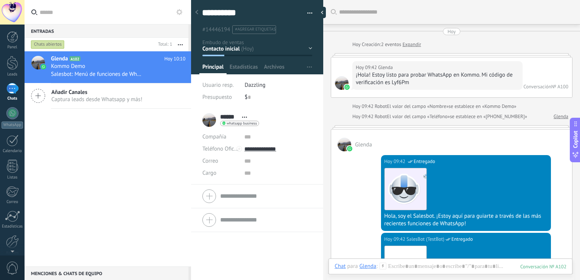
scroll to position [1732, 0]
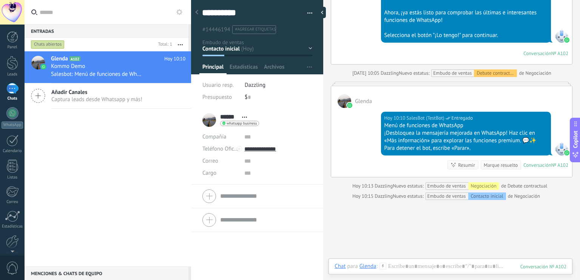
click at [309, 14] on span "button" at bounding box center [309, 15] width 5 height 2
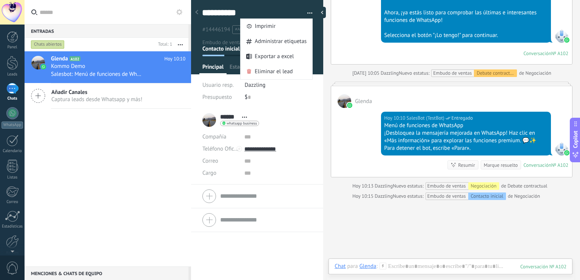
click at [16, 66] on div at bounding box center [12, 63] width 11 height 14
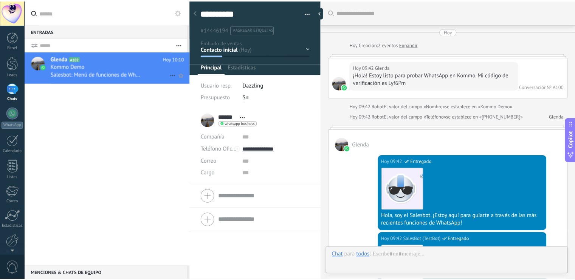
scroll to position [1793, 0]
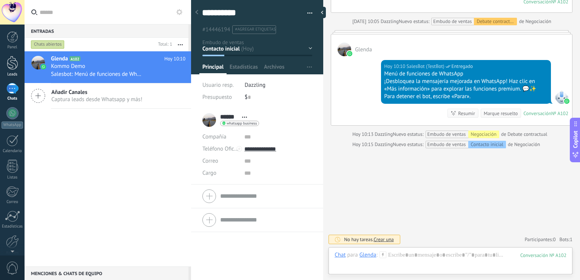
click at [9, 63] on div at bounding box center [12, 63] width 11 height 14
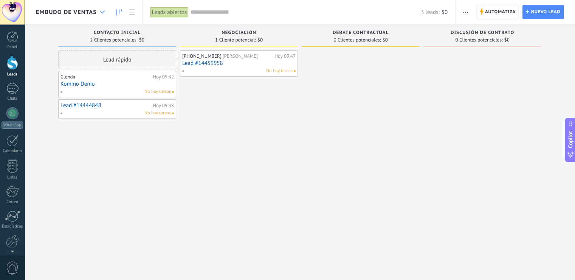
click at [103, 15] on div at bounding box center [102, 12] width 12 height 15
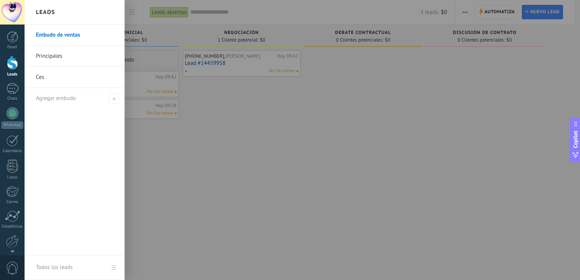
click at [65, 77] on link "Ces" at bounding box center [76, 77] width 81 height 21
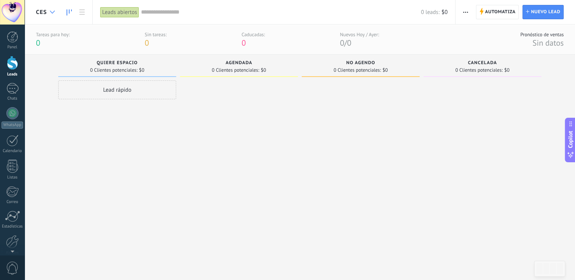
click at [50, 13] on icon at bounding box center [52, 12] width 5 height 3
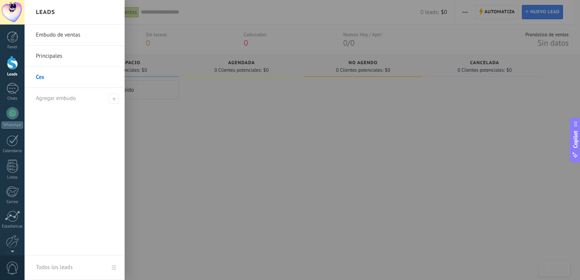
click at [53, 56] on link "Principales" at bounding box center [76, 56] width 81 height 21
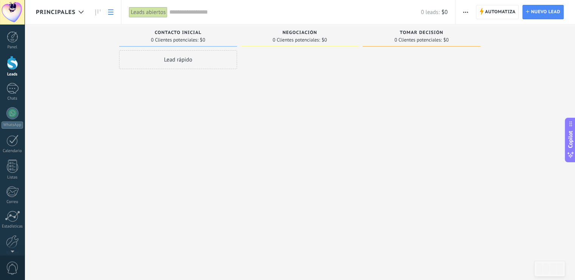
click at [110, 11] on icon at bounding box center [110, 11] width 5 height 5
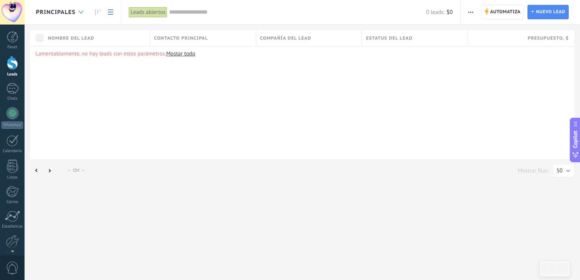
click at [82, 12] on icon at bounding box center [81, 12] width 5 height 3
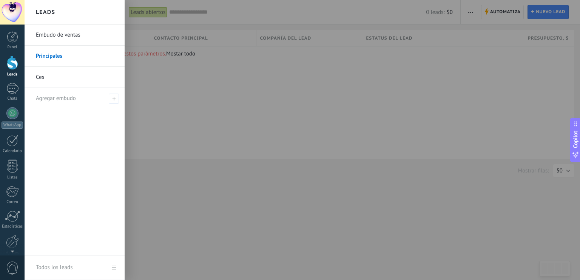
click at [64, 37] on link "Embudo de ventas" at bounding box center [76, 35] width 81 height 21
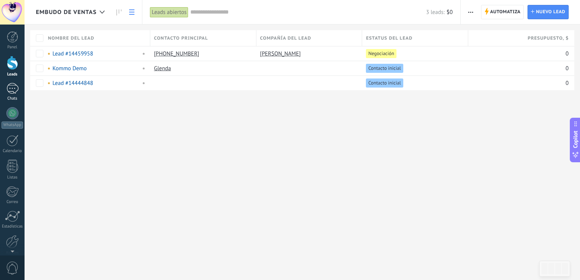
click at [13, 90] on div "1" at bounding box center [12, 88] width 12 height 11
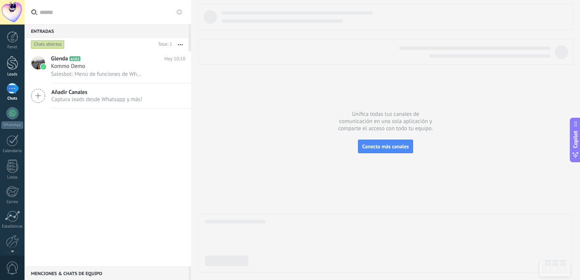
click at [14, 67] on div at bounding box center [12, 63] width 11 height 14
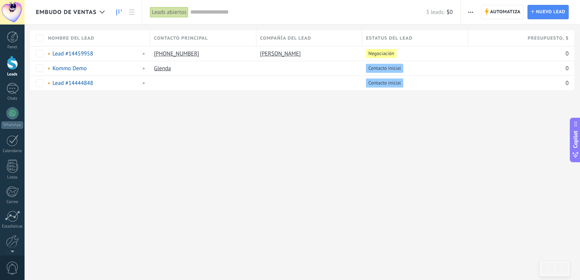
click at [117, 15] on link at bounding box center [119, 12] width 13 height 15
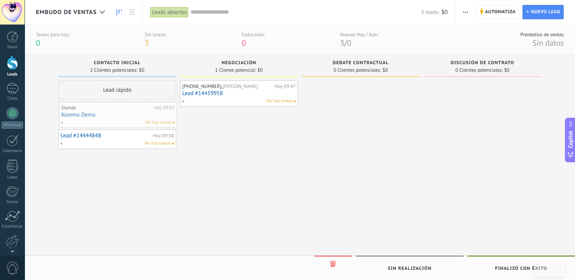
drag, startPoint x: 127, startPoint y: 119, endPoint x: 99, endPoint y: 113, distance: 27.9
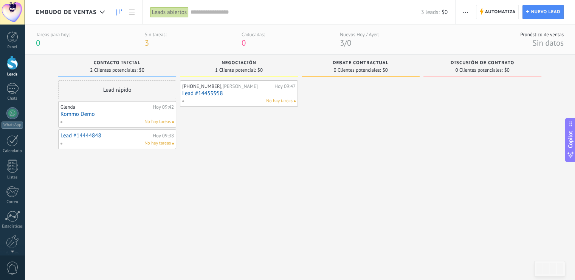
click at [127, 111] on link "Kommo Demo" at bounding box center [116, 114] width 113 height 6
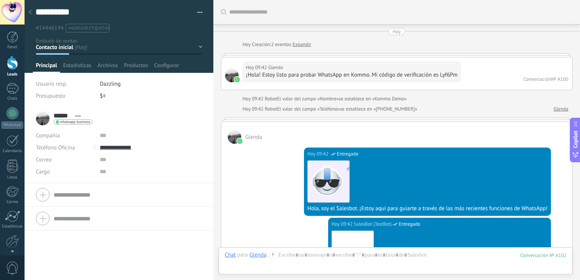
scroll to position [1674, 0]
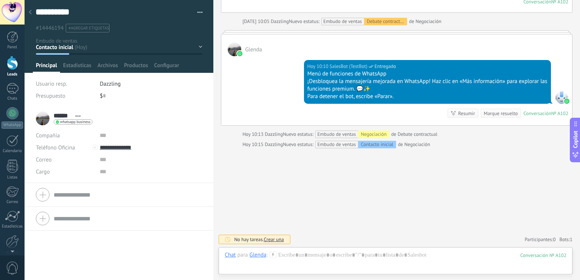
click at [0, 0] on div "Contacto inicial Negociación Debate contractual Discusión de contrato Leads gan…" at bounding box center [0, 0] width 0 height 0
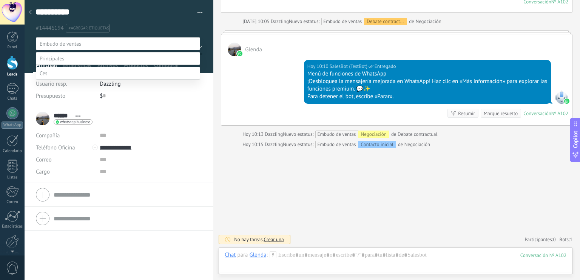
click at [121, 80] on label at bounding box center [118, 73] width 164 height 13
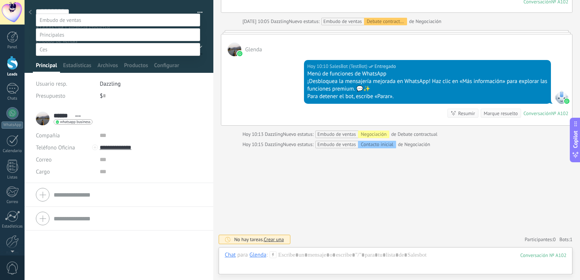
click at [51, 43] on label at bounding box center [118, 49] width 164 height 13
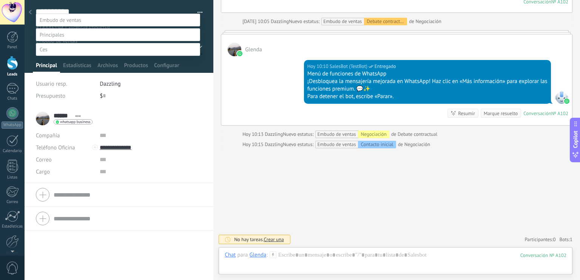
click at [261, 182] on div at bounding box center [303, 116] width 556 height 280
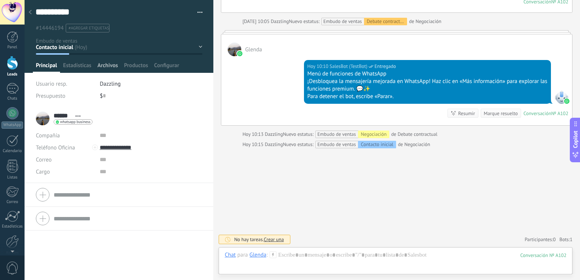
click at [108, 68] on span "Archivos" at bounding box center [107, 67] width 20 height 11
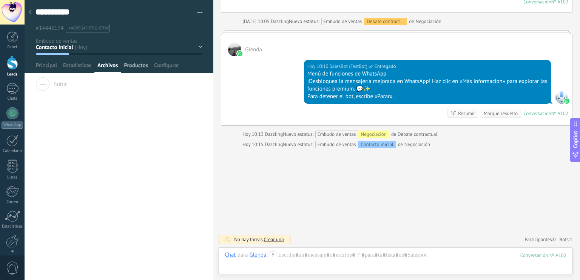
click at [134, 68] on span "Productos" at bounding box center [136, 67] width 24 height 11
click at [169, 70] on span "Configurar" at bounding box center [166, 67] width 25 height 11
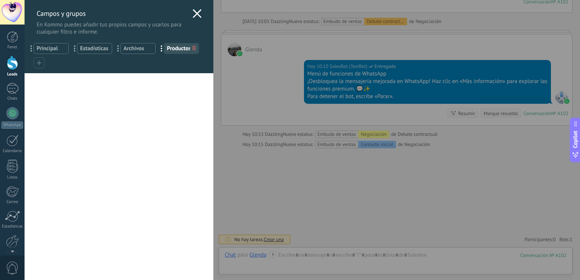
click at [194, 12] on use at bounding box center [197, 13] width 9 height 9
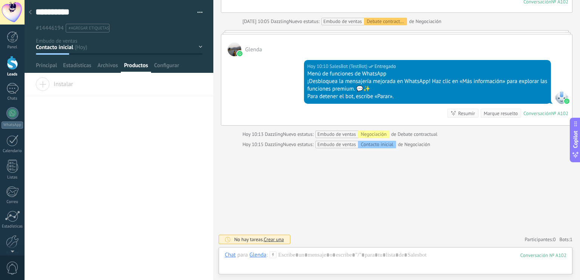
click at [198, 11] on button "button" at bounding box center [197, 12] width 11 height 11
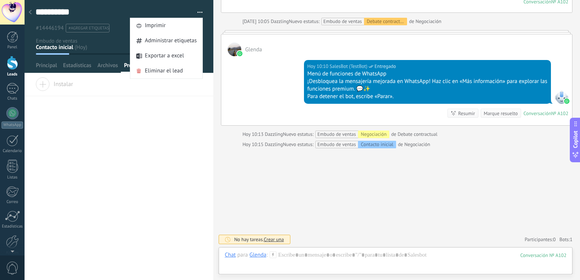
click at [164, 146] on div "****** [GEOGRAPHIC_DATA] ****** [PERSON_NAME] Abrir detalle Copie el nombre" at bounding box center [119, 179] width 189 height 202
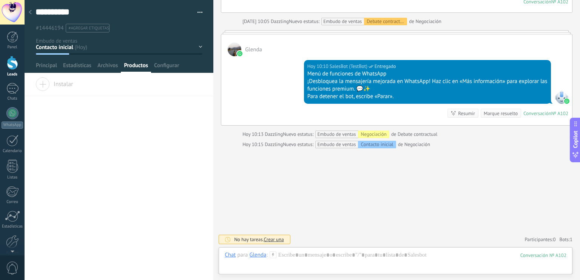
click at [0, 0] on div "Contacto inicial Negociación Debate contractual Discusión de contrato Leads gan…" at bounding box center [0, 0] width 0 height 0
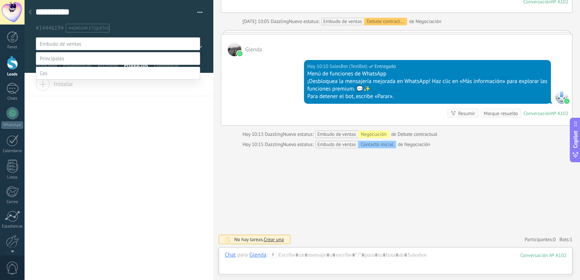
click at [0, 0] on label "Negociación" at bounding box center [0, 0] width 0 height 0
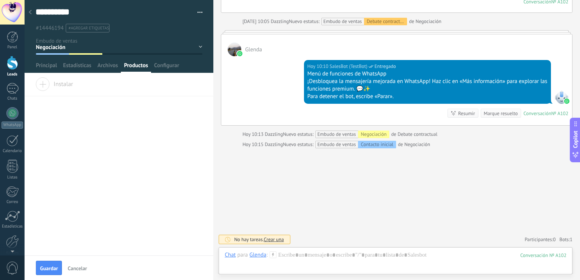
click at [0, 0] on div "Contacto inicial Negociación Debate contractual Discusión de contrato Leads gan…" at bounding box center [0, 0] width 0 height 0
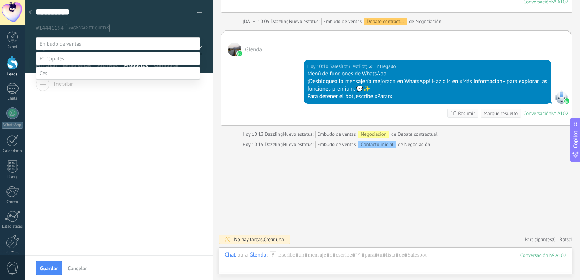
click at [0, 0] on label "Discusión de contrato" at bounding box center [0, 0] width 0 height 0
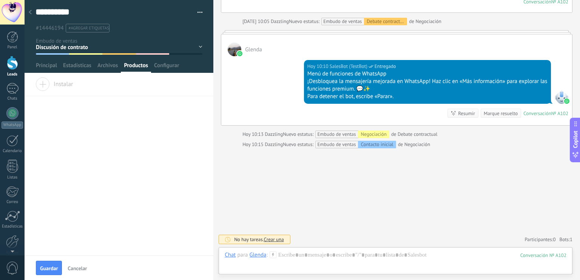
click at [0, 0] on div "Contacto inicial Negociación Debate contractual Discusión de contrato Leads gan…" at bounding box center [0, 0] width 0 height 0
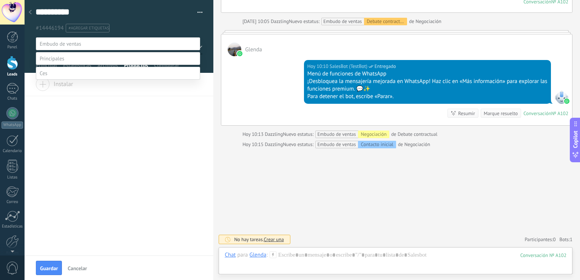
click at [113, 65] on label at bounding box center [118, 58] width 164 height 13
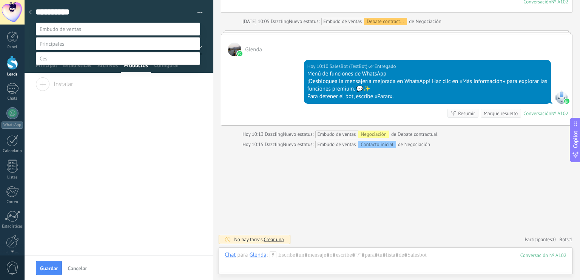
click at [0, 0] on label "Contacto inicial" at bounding box center [0, 0] width 0 height 0
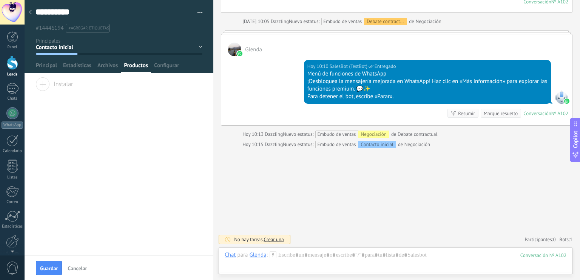
click at [13, 92] on div "1" at bounding box center [12, 88] width 12 height 11
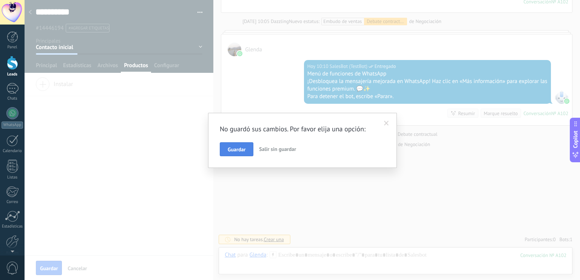
click at [236, 148] on span "Guardar" at bounding box center [237, 149] width 18 height 5
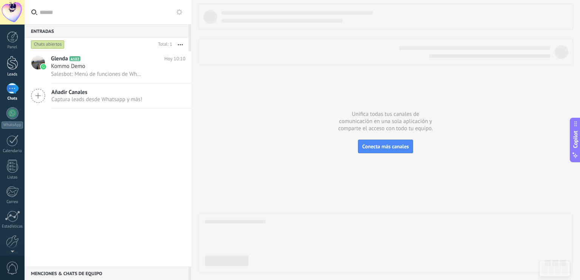
click at [15, 65] on div at bounding box center [12, 63] width 11 height 14
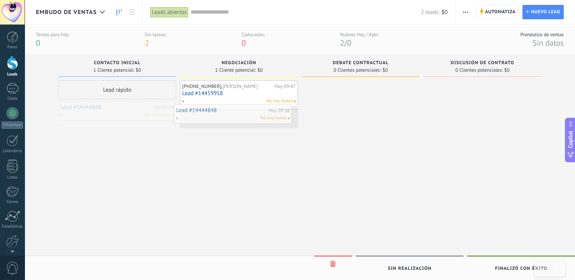
drag, startPoint x: 124, startPoint y: 115, endPoint x: 243, endPoint y: 118, distance: 119.4
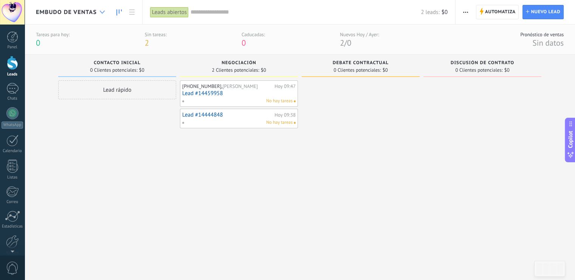
click at [103, 13] on icon at bounding box center [102, 12] width 5 height 3
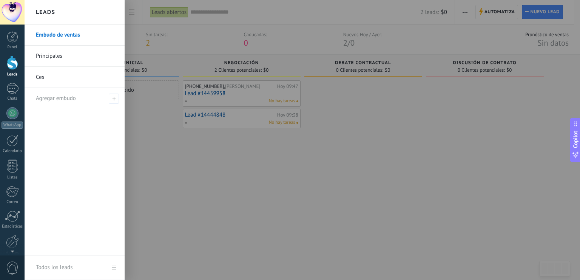
click at [82, 55] on link "Principales" at bounding box center [76, 56] width 81 height 21
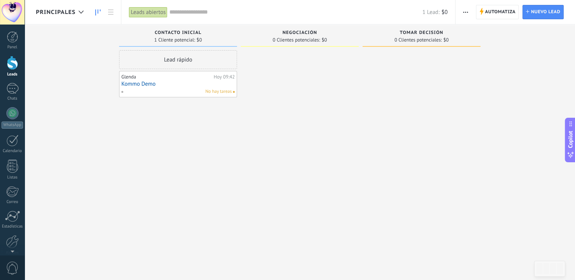
click at [143, 85] on link "Kommo Demo" at bounding box center [177, 84] width 113 height 6
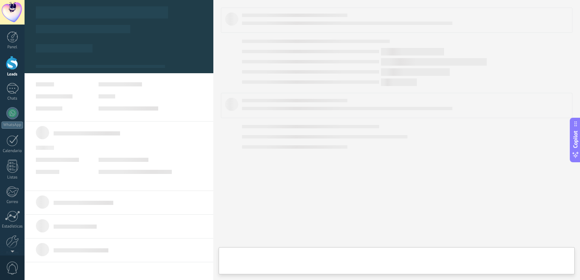
type textarea "**********"
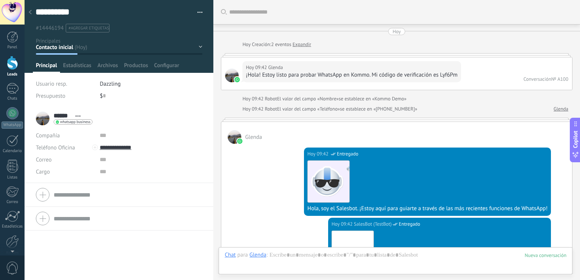
scroll to position [1722, 0]
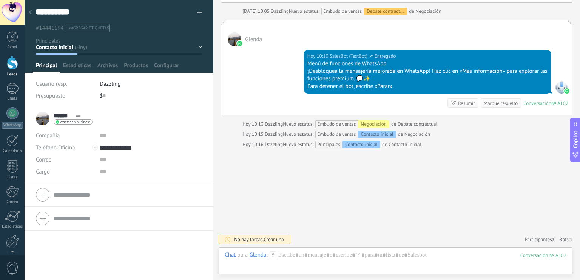
click at [0, 0] on div "Contacto inicial Negociación Tomar decisión Leads ganados Leads perdidos" at bounding box center [0, 0] width 0 height 0
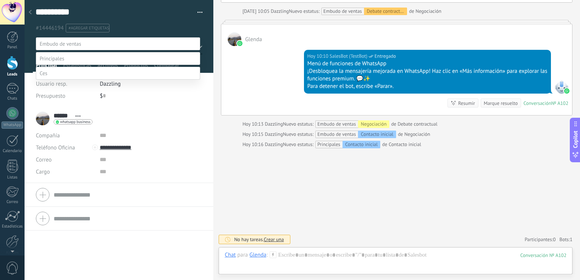
scroll to position [15, 0]
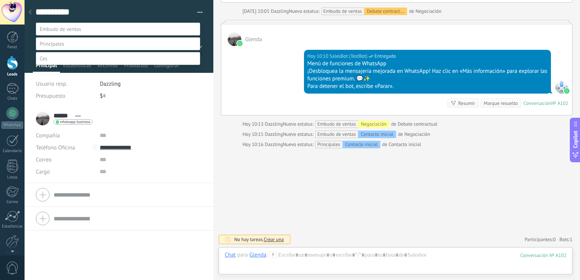
click at [71, 65] on label at bounding box center [118, 58] width 164 height 13
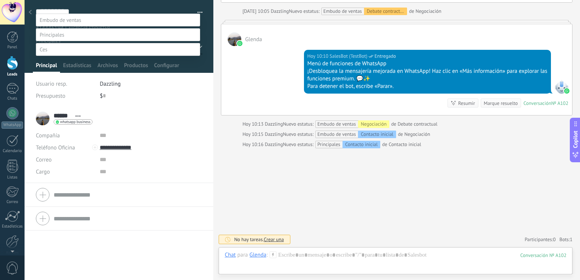
click at [0, 0] on label "Quiere espacio" at bounding box center [0, 0] width 0 height 0
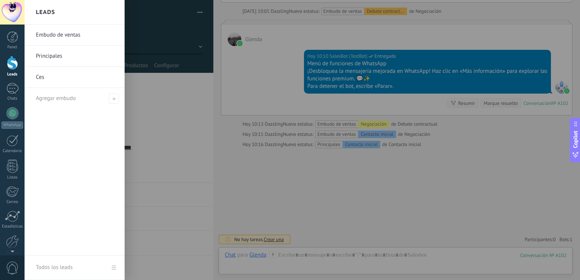
click at [12, 62] on div at bounding box center [12, 63] width 11 height 14
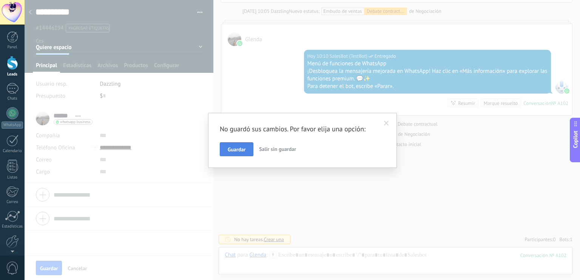
click at [233, 147] on span "Guardar" at bounding box center [237, 149] width 18 height 5
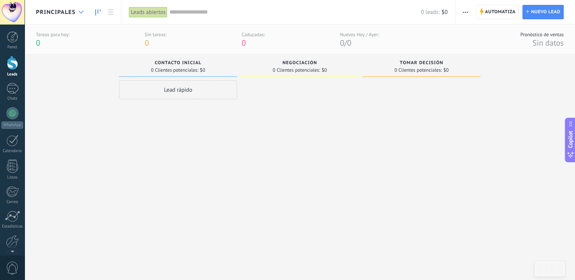
click at [79, 11] on use at bounding box center [81, 12] width 5 height 3
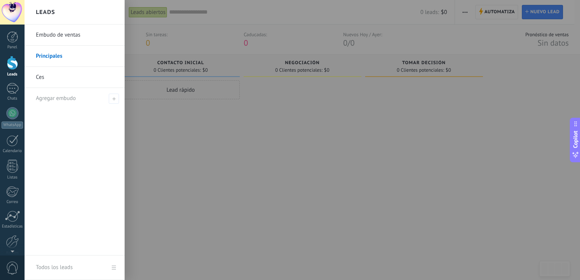
click at [55, 77] on link "Ces" at bounding box center [76, 77] width 81 height 21
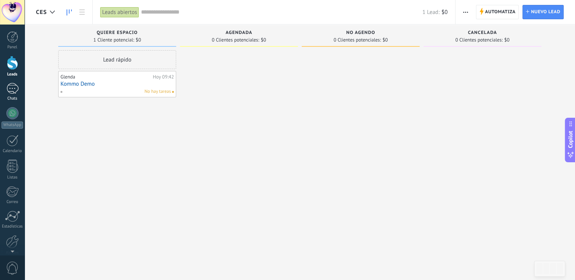
click at [17, 92] on div "1" at bounding box center [12, 88] width 12 height 11
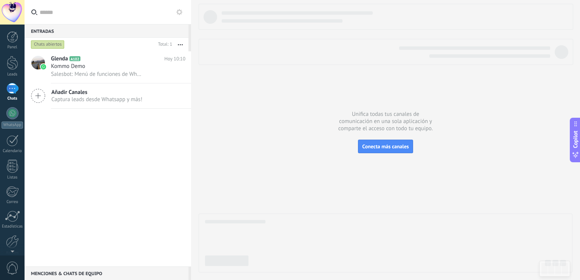
click at [317, 141] on div at bounding box center [386, 138] width 374 height 269
